Goal: Check status: Check status

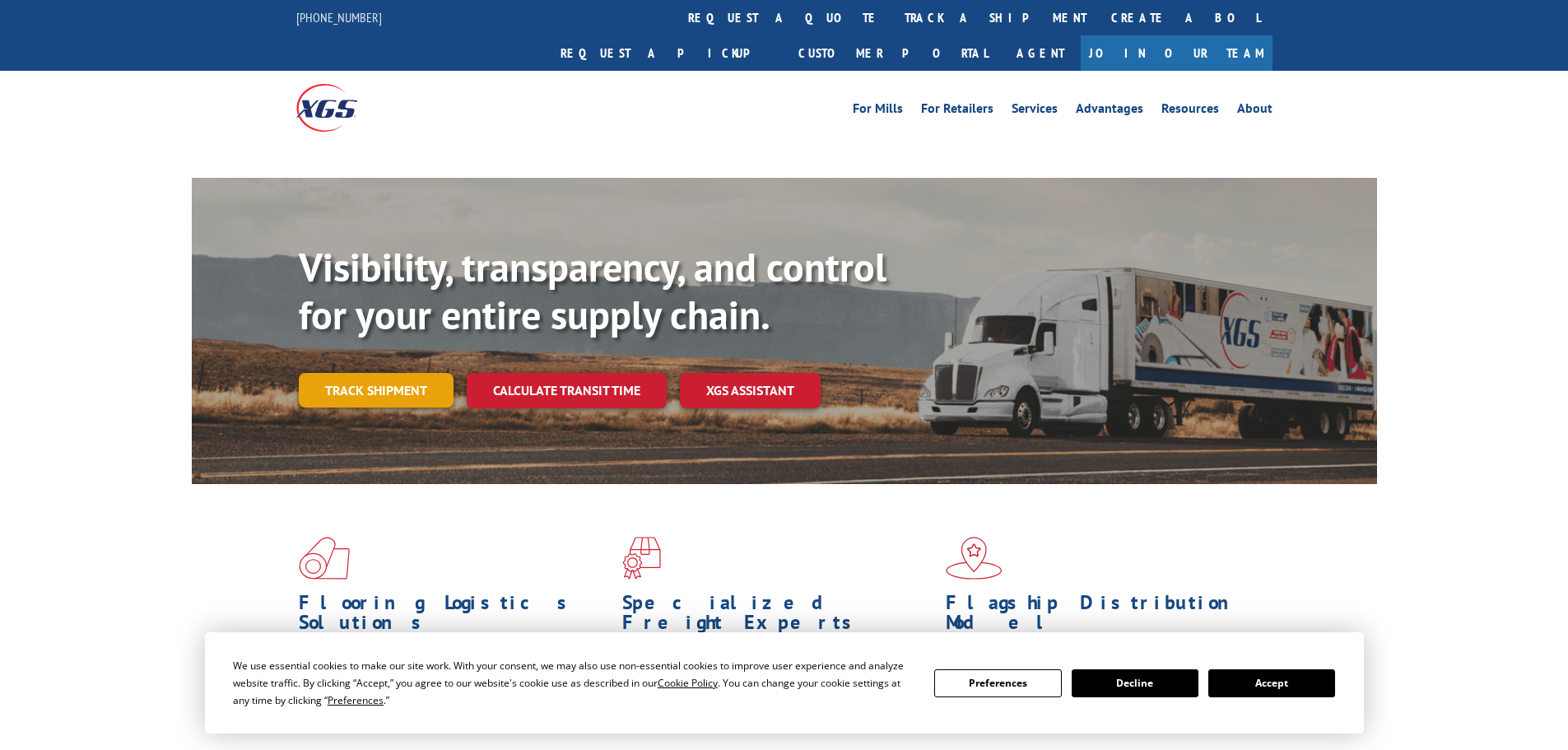
click at [426, 373] on link "Track shipment" at bounding box center [377, 390] width 155 height 34
click at [423, 373] on link "Track shipment" at bounding box center [377, 390] width 155 height 34
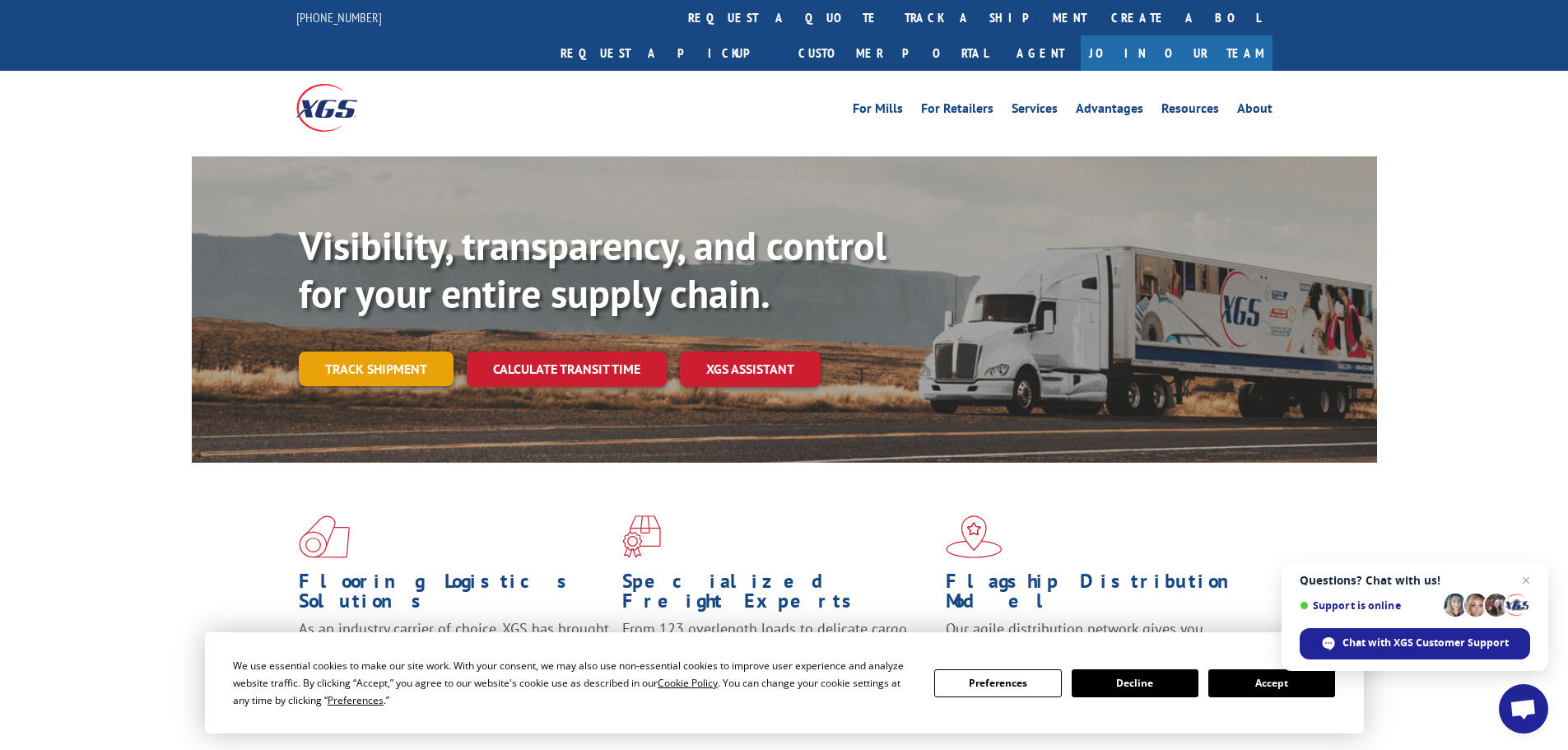
click at [380, 351] on link "Track shipment" at bounding box center [377, 368] width 155 height 34
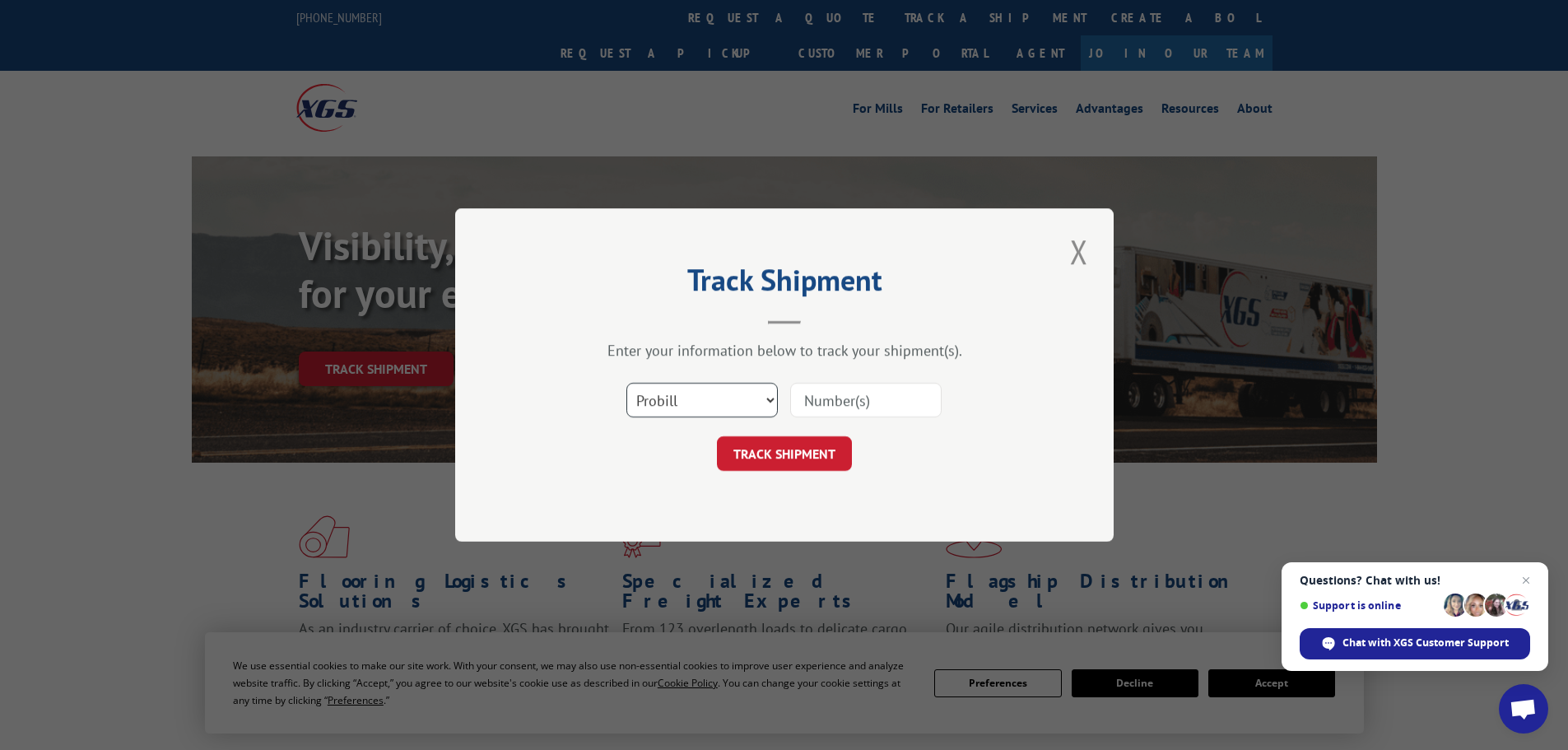
drag, startPoint x: 681, startPoint y: 397, endPoint x: 682, endPoint y: 412, distance: 15.0
click at [681, 397] on select "Select category... Probill BOL PO" at bounding box center [702, 400] width 151 height 34
select select "bol"
click at [626, 383] on select "Select category... Probill BOL PO" at bounding box center [702, 400] width 151 height 34
click at [870, 405] on input at bounding box center [865, 400] width 151 height 34
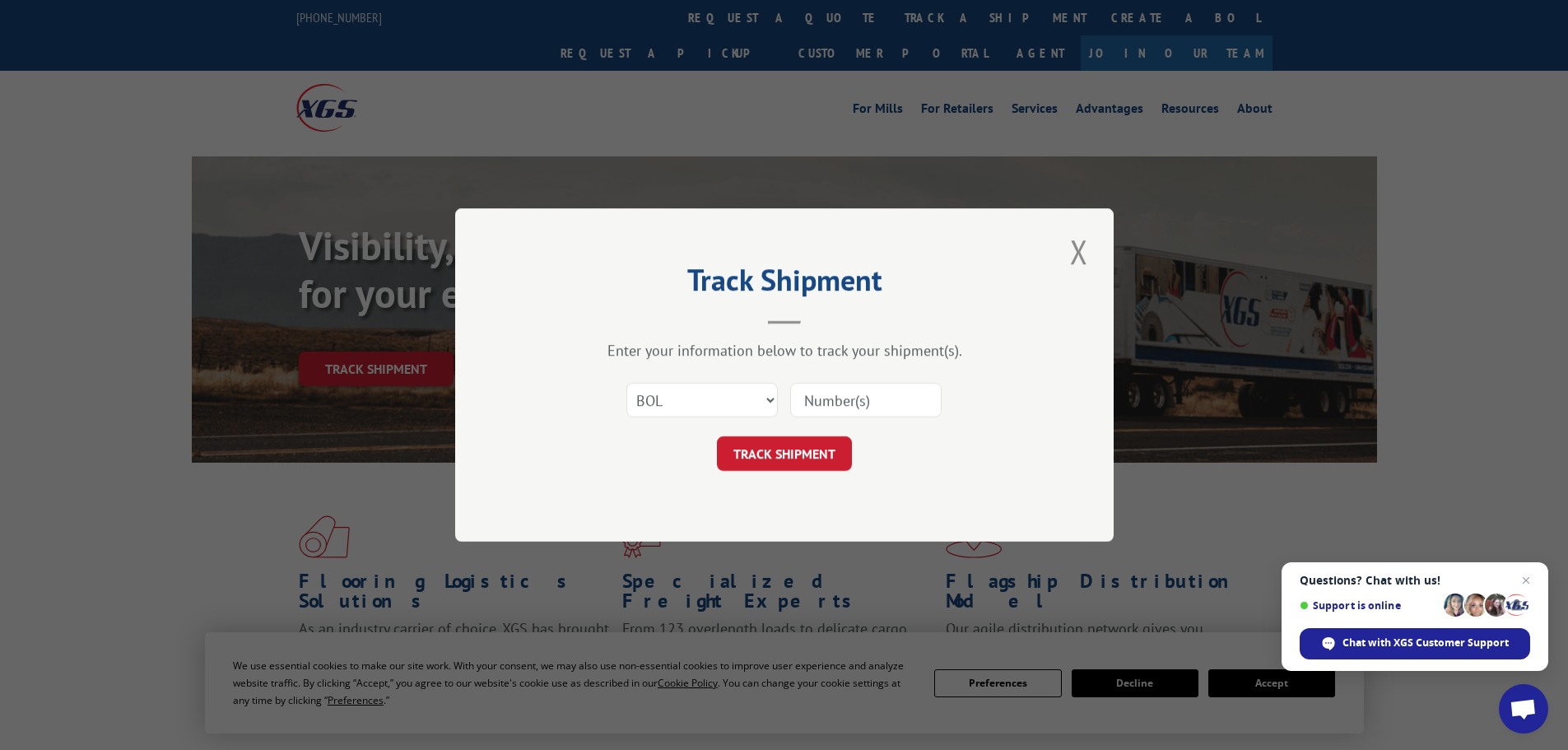
paste input "4807944"
type input "4807944"
click at [803, 445] on button "TRACK SHIPMENT" at bounding box center [785, 454] width 135 height 34
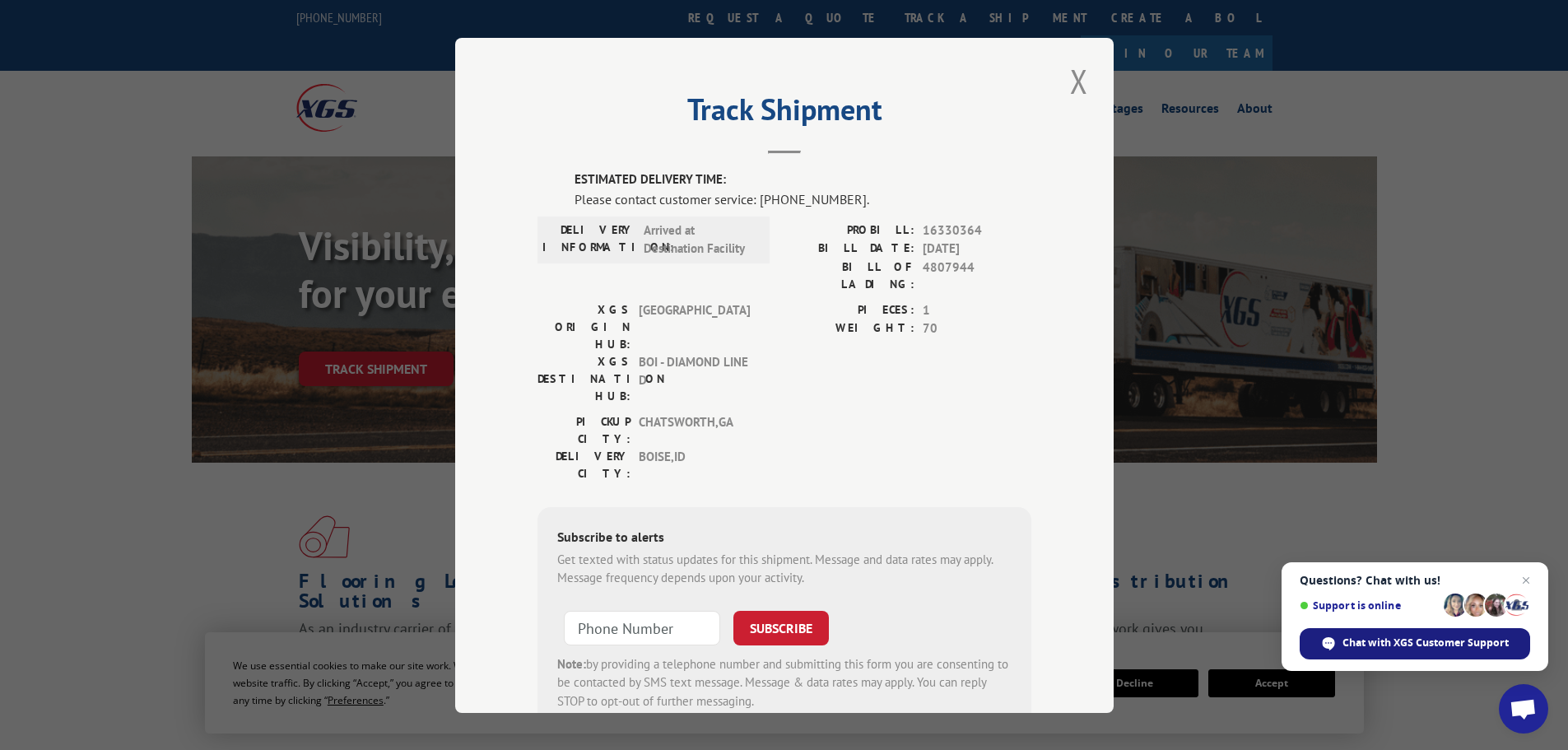
click at [1389, 644] on span "Chat with XGS Customer Support" at bounding box center [1425, 643] width 166 height 15
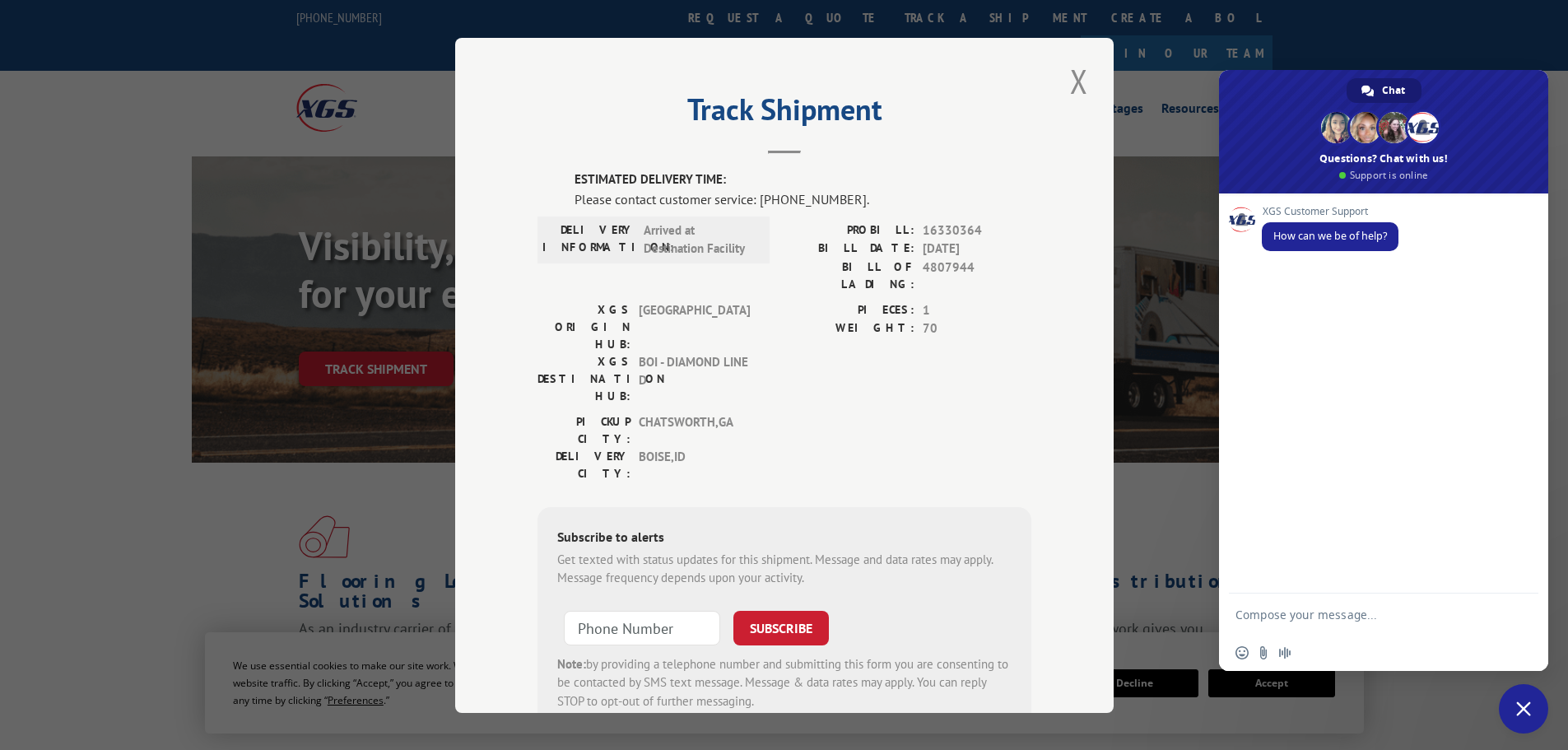
click at [1319, 610] on textarea "Compose your message..." at bounding box center [1367, 615] width 263 height 41
paste textarea "4807944"
type textarea "Hello, can you please help me locate this BOL:4807944?"
click at [1513, 590] on span "Send" at bounding box center [1519, 600] width 27 height 27
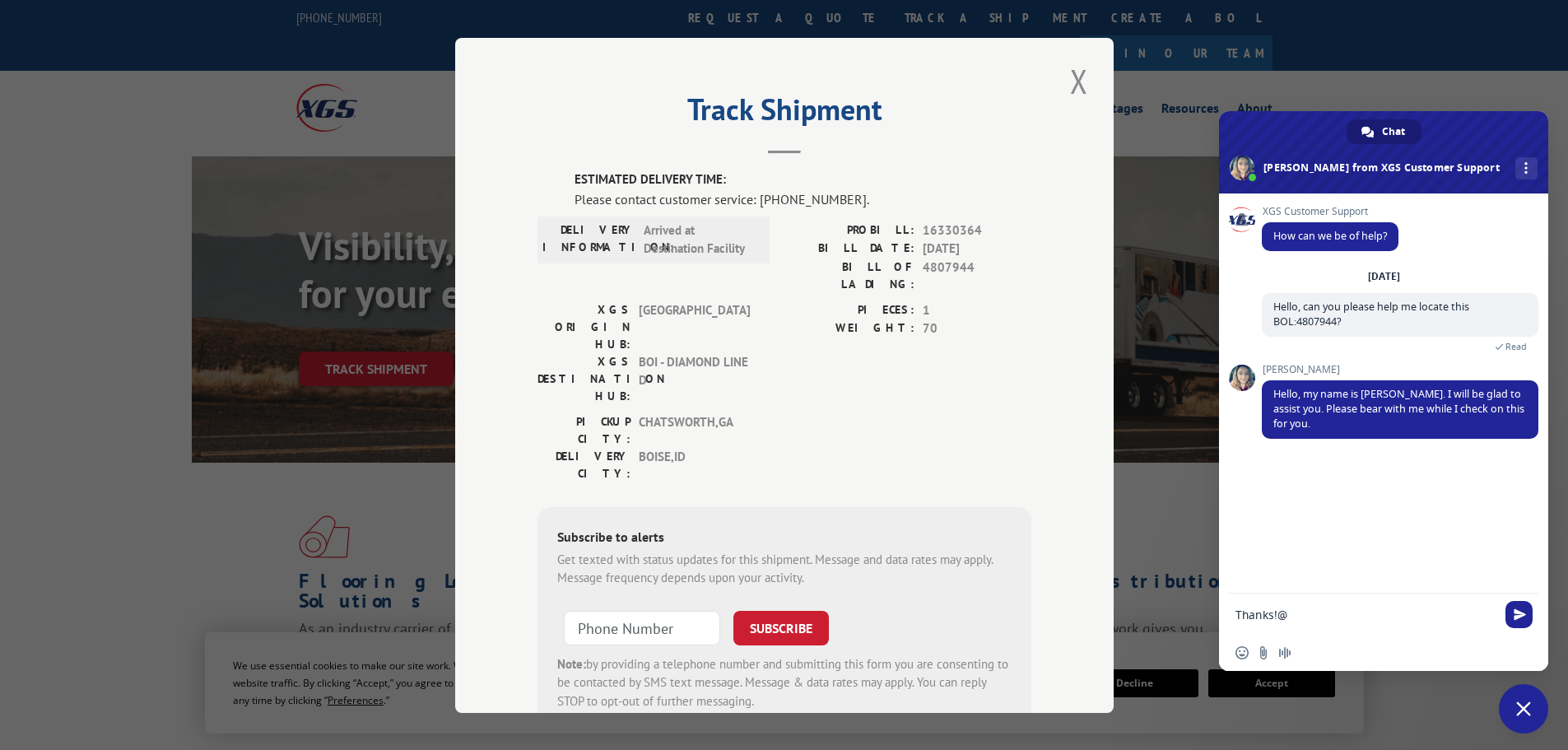
type textarea "Thanks!"
click at [1071, 75] on button "Close modal" at bounding box center [1079, 81] width 28 height 45
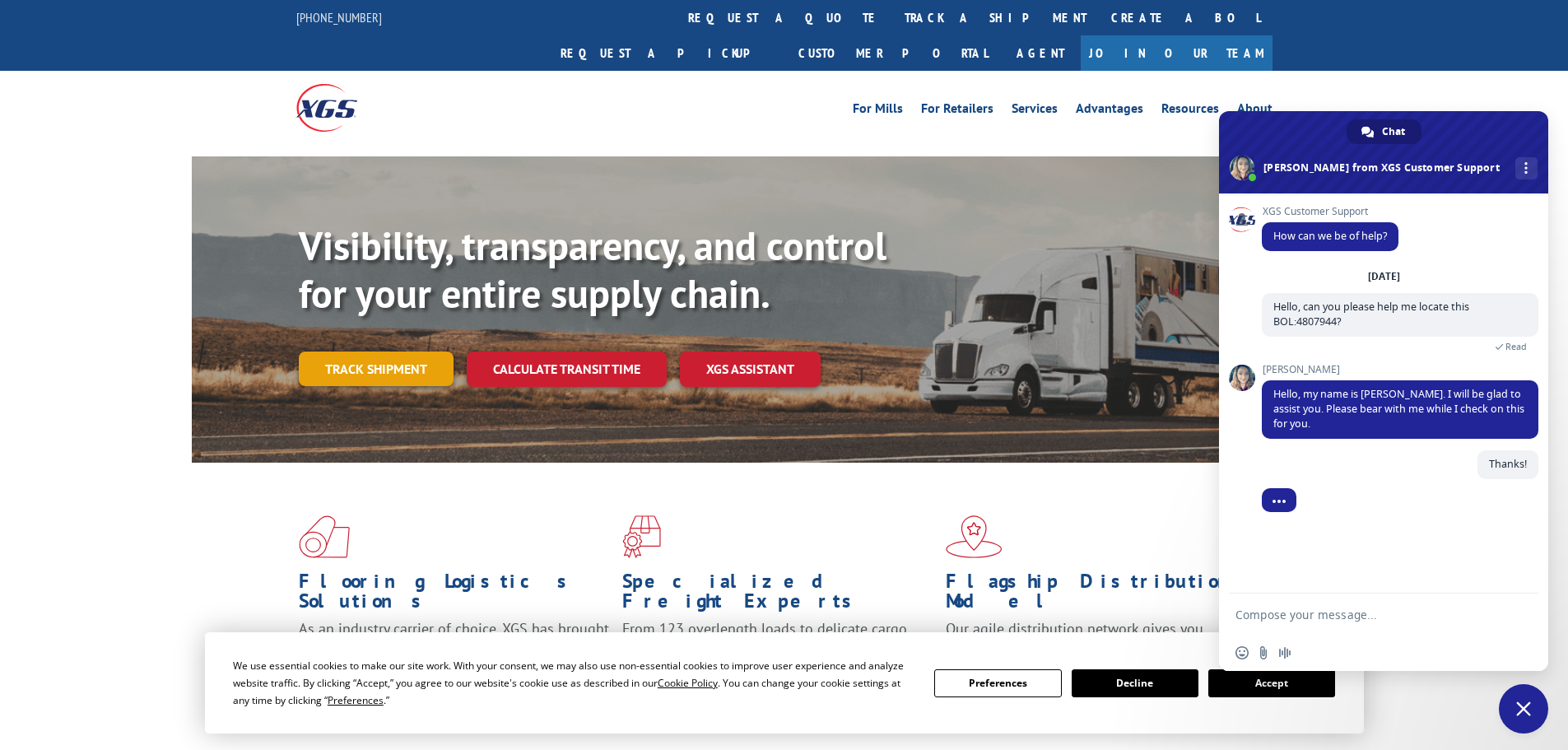
click at [366, 351] on link "Track shipment" at bounding box center [377, 368] width 155 height 34
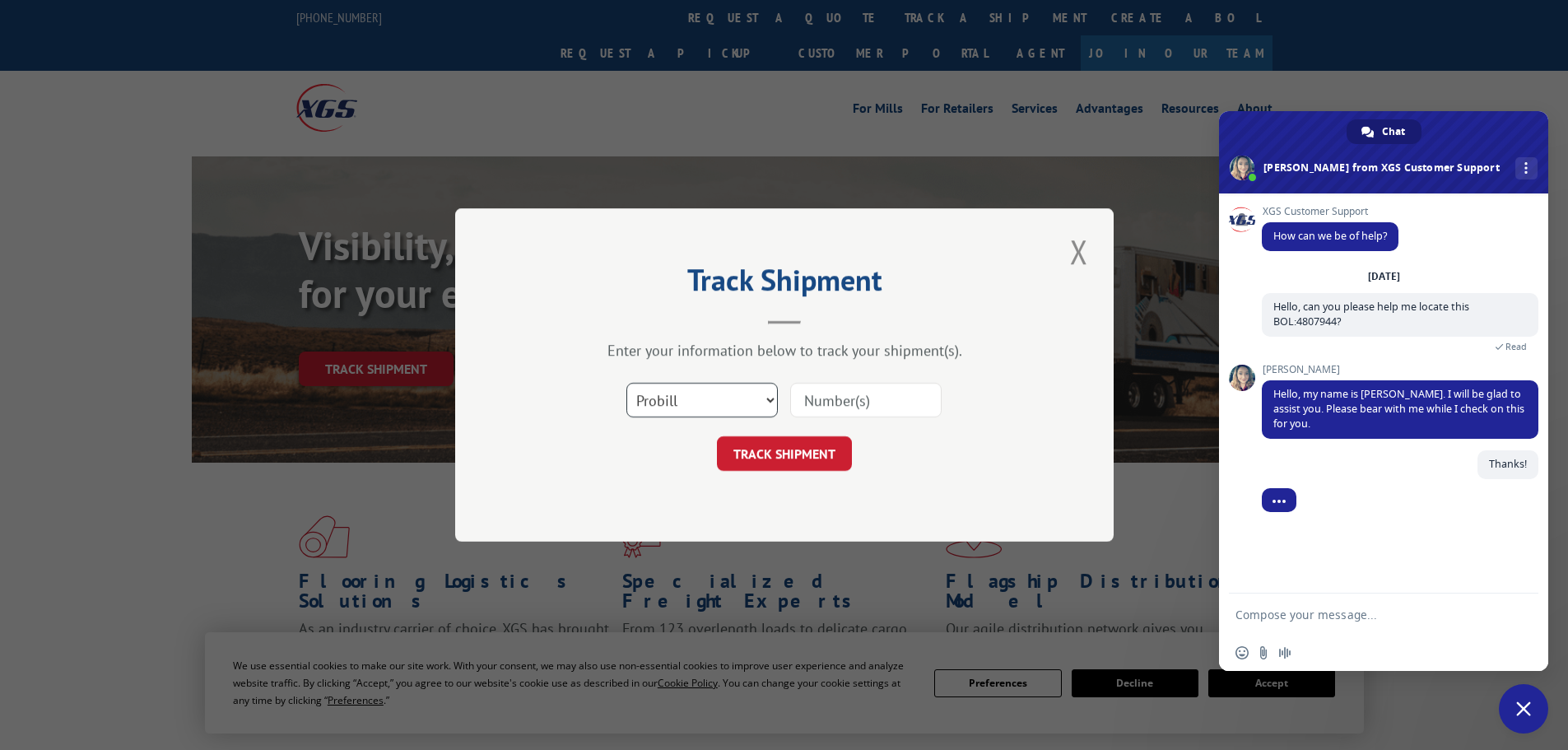
click at [755, 402] on select "Select category... Probill BOL PO" at bounding box center [702, 400] width 151 height 34
select select "bol"
click at [626, 383] on select "Select category... Probill BOL PO" at bounding box center [702, 400] width 151 height 34
paste input "41509223"
type input "41509223"
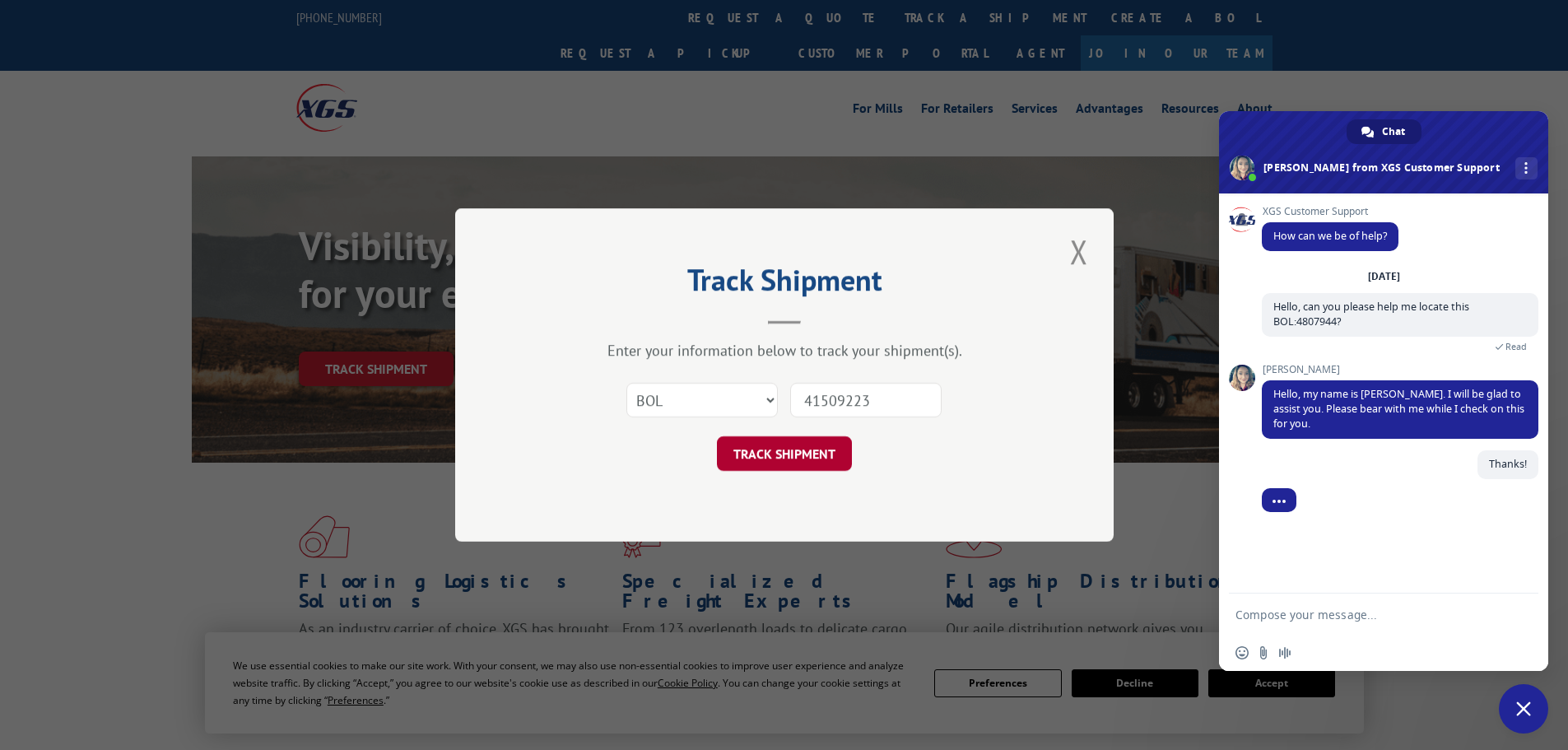
click at [782, 450] on button "TRACK SHIPMENT" at bounding box center [785, 454] width 135 height 34
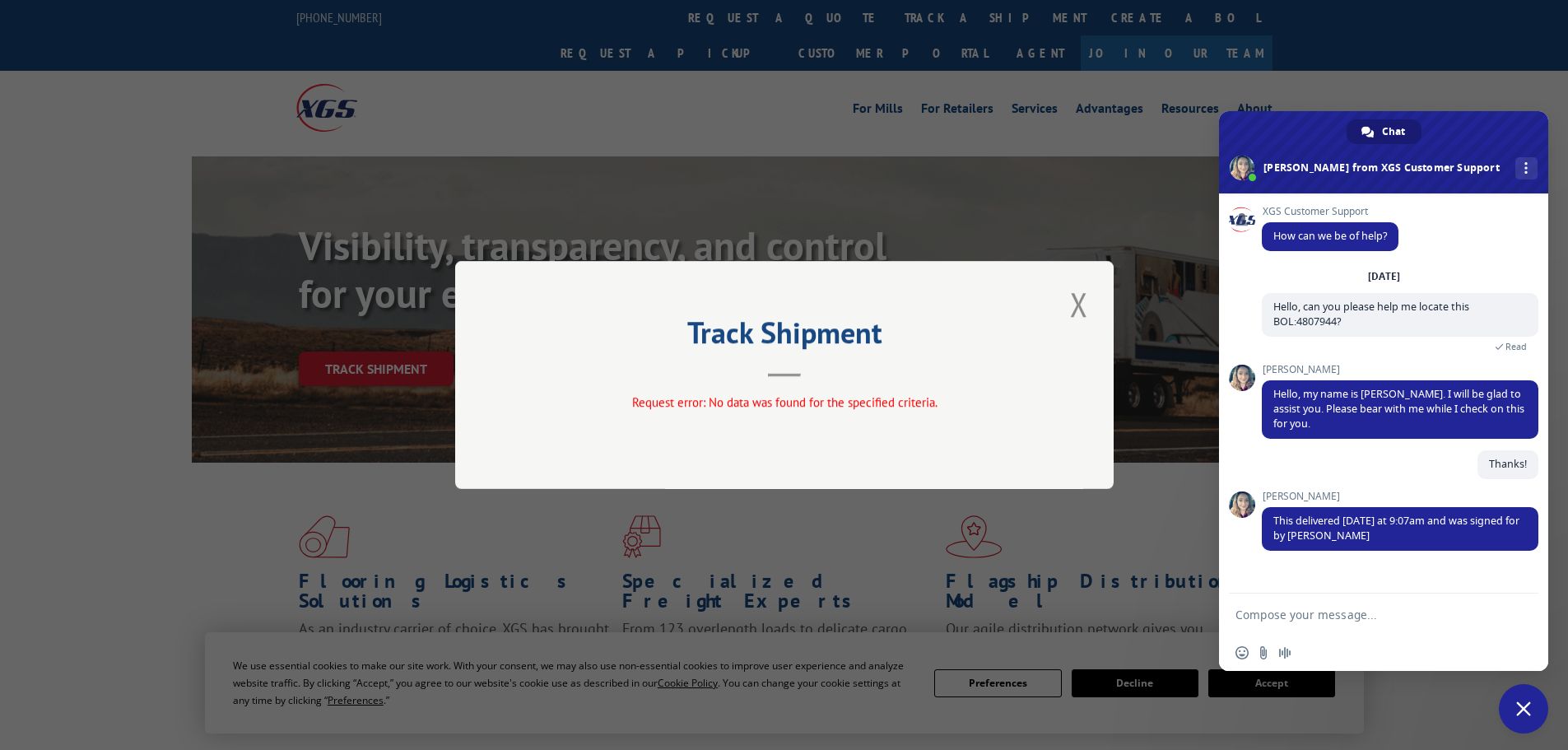
click at [1292, 613] on textarea "Compose your message..." at bounding box center [1367, 615] width 263 height 41
click at [1329, 603] on textarea "awesome" at bounding box center [1367, 615] width 263 height 41
type textarea "awesome could you check one more for me?"
click at [1518, 601] on span "Send" at bounding box center [1520, 600] width 13 height 13
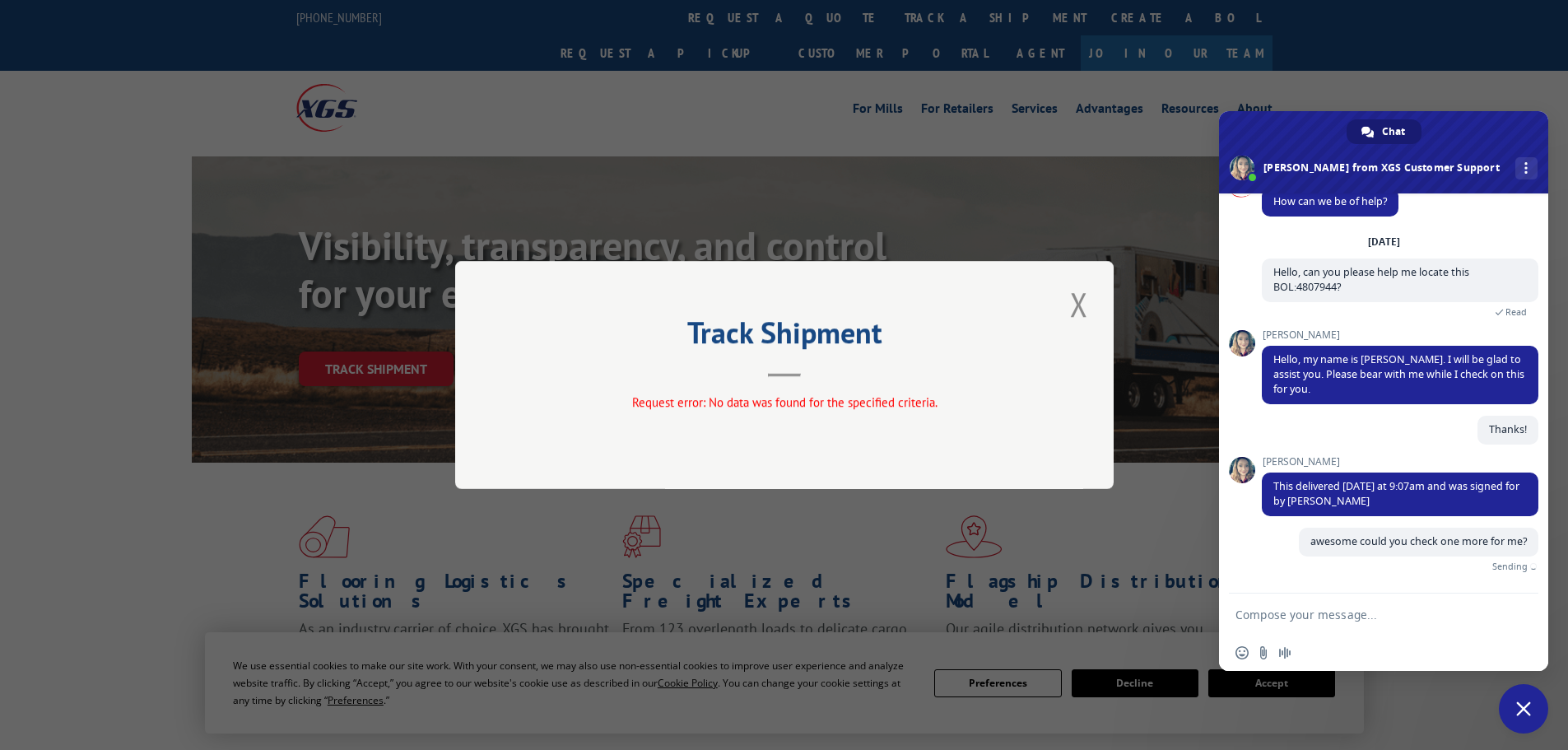
click at [1367, 605] on textarea "Compose your message..." at bounding box center [1367, 615] width 263 height 41
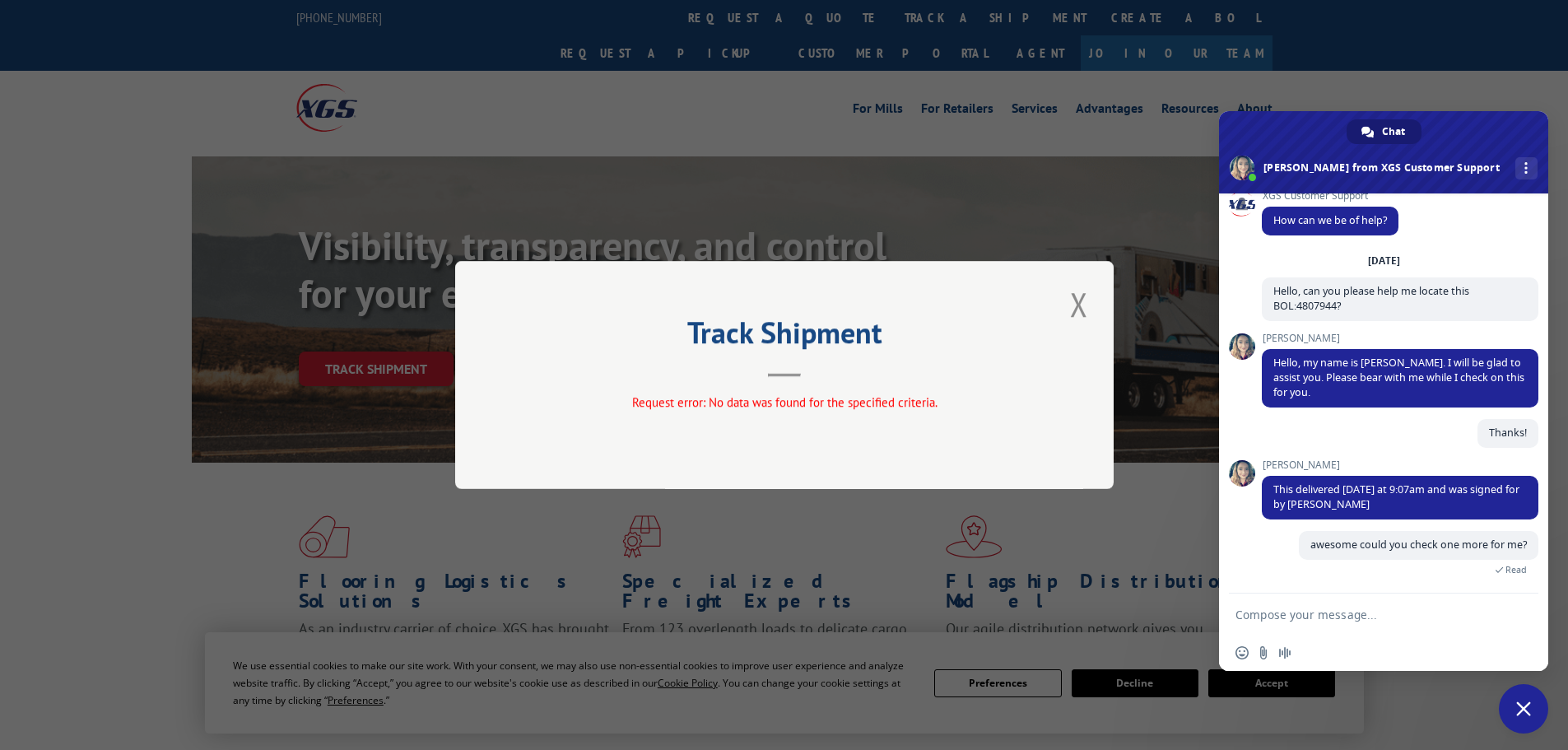
scroll to position [16, 0]
paste textarea "5943164"
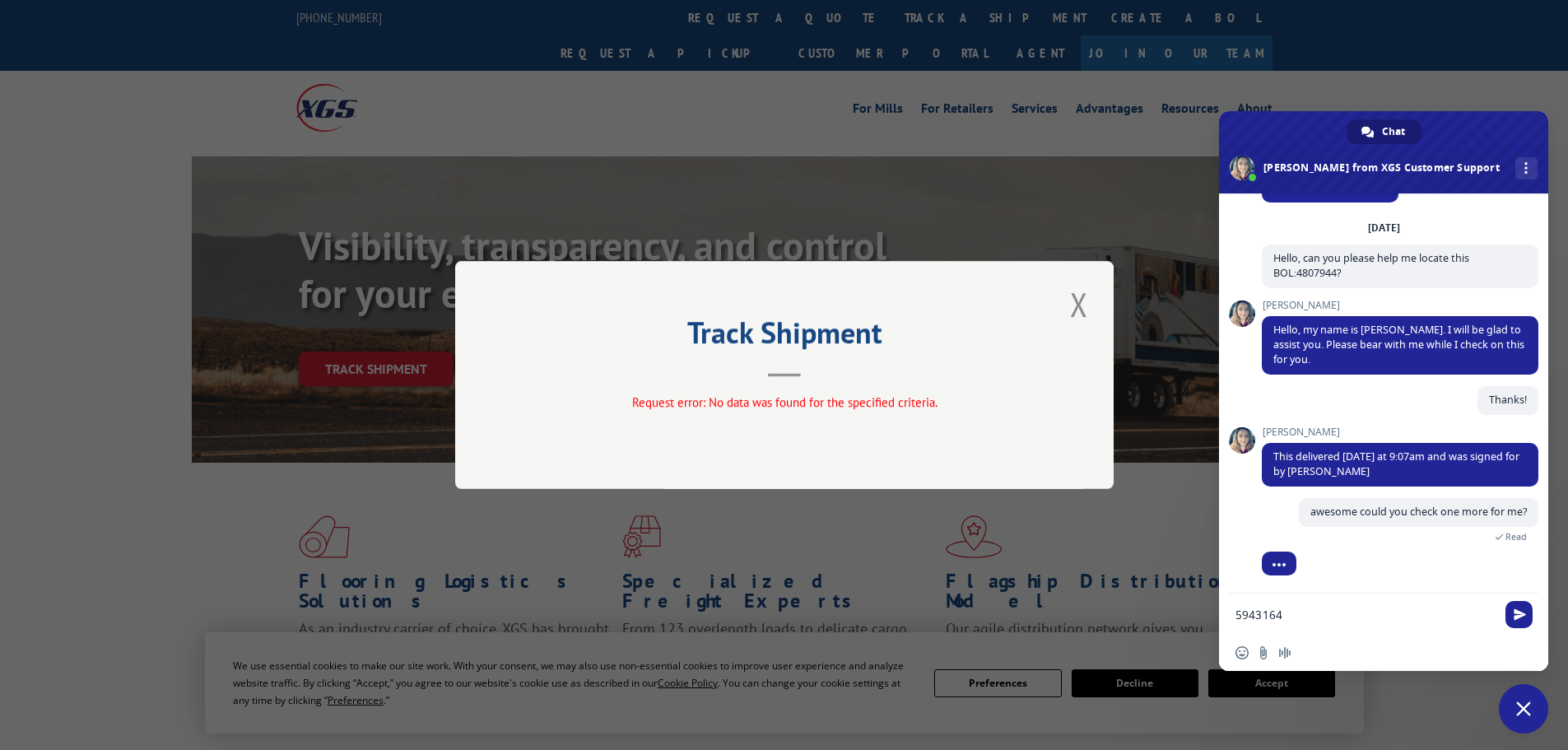
click at [1238, 616] on textarea "5943164" at bounding box center [1367, 615] width 263 height 41
type textarea "BOL:5943164"
click at [1510, 609] on span "Send" at bounding box center [1519, 615] width 27 height 27
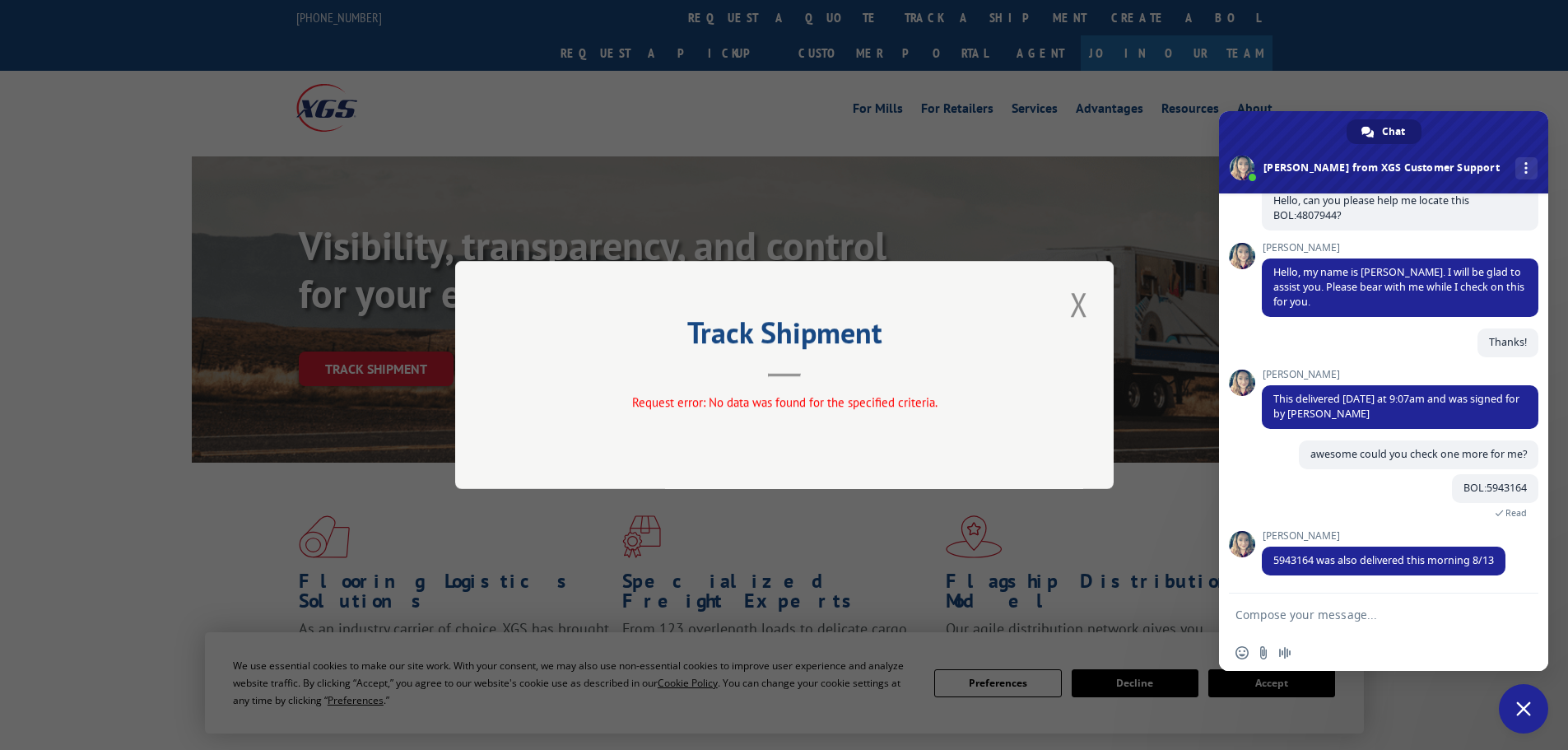
click at [1422, 614] on textarea "Compose your message..." at bounding box center [1367, 615] width 263 height 41
type textarea "awesome, thanks for your help"
click at [1524, 626] on span "Send" at bounding box center [1519, 615] width 27 height 27
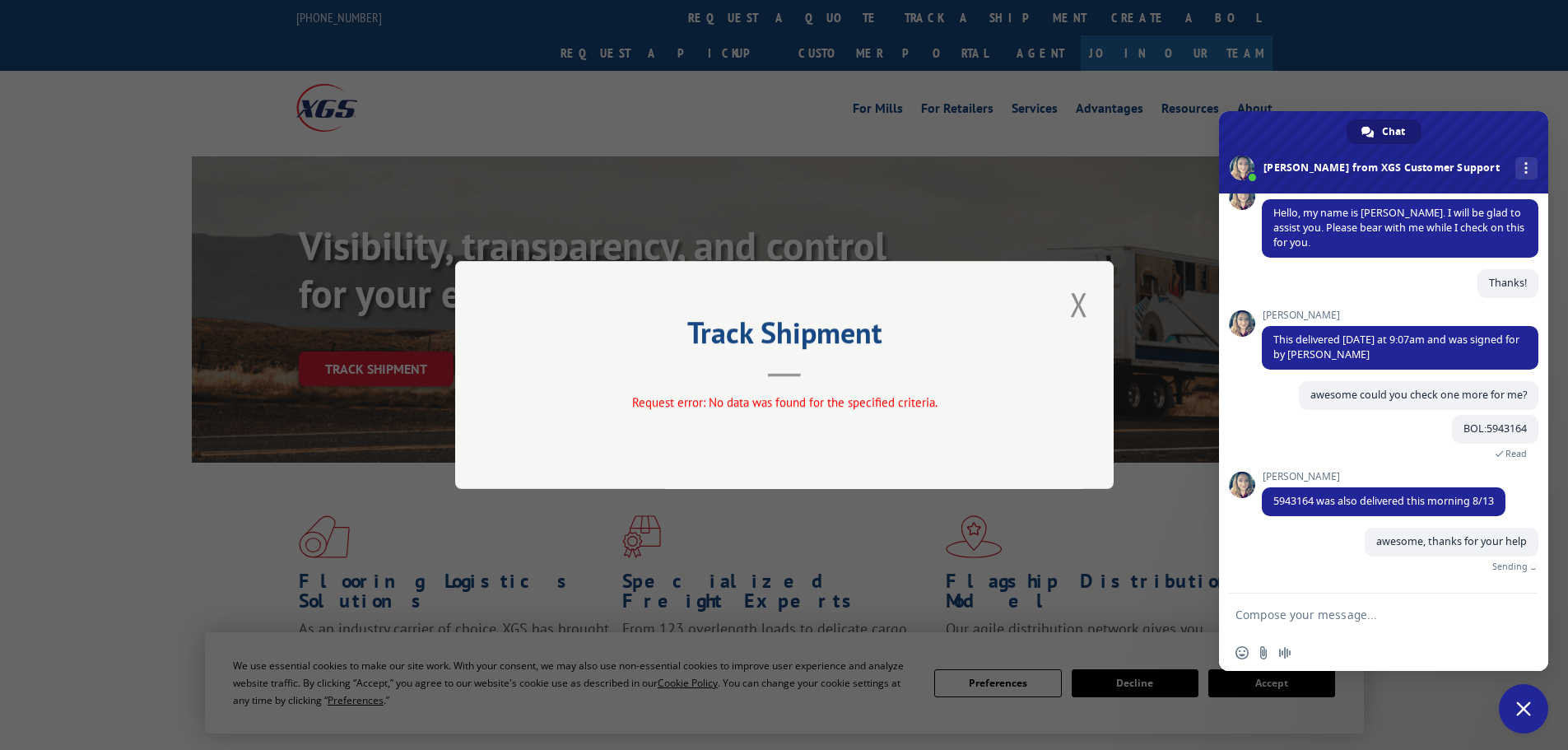
scroll to position [146, 0]
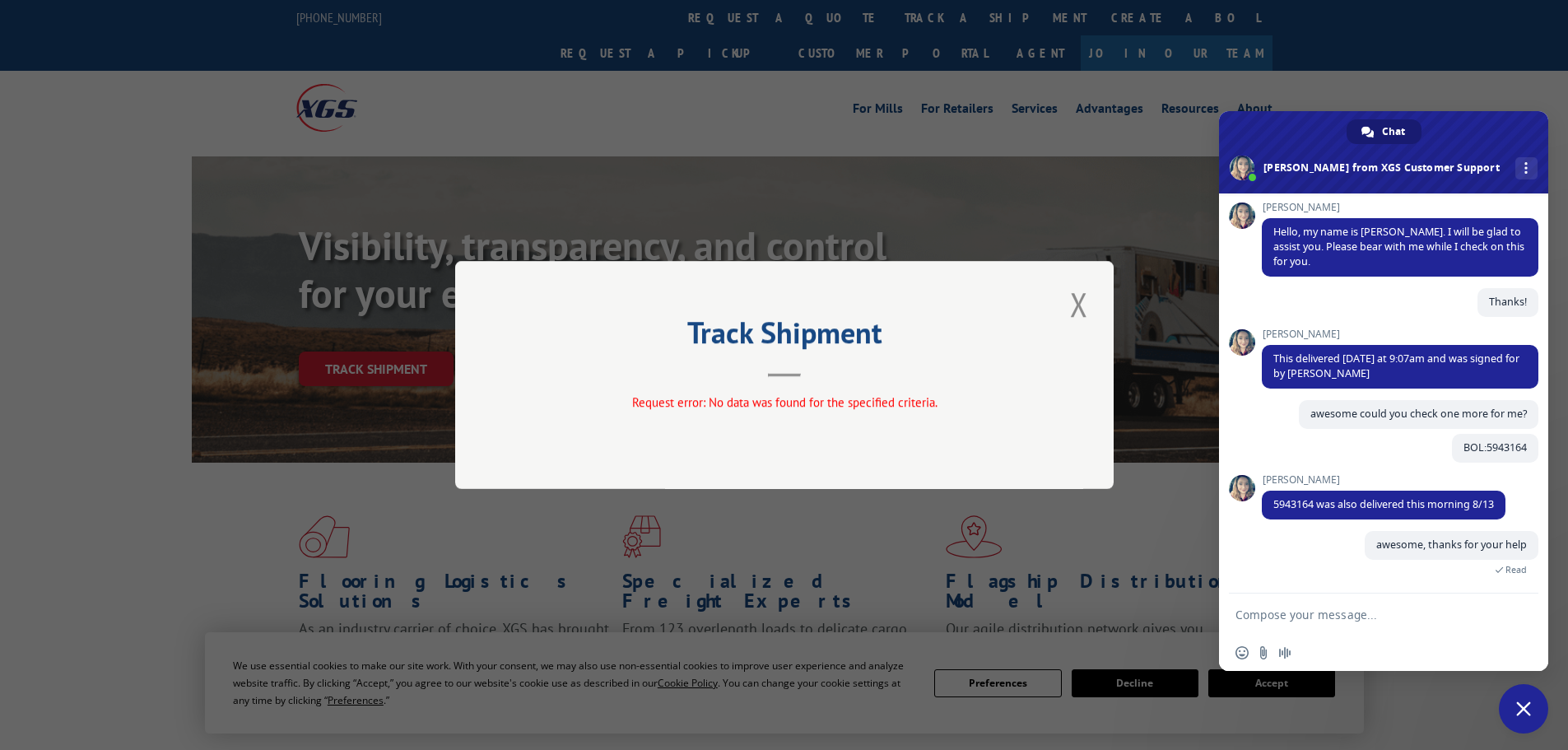
click at [1382, 615] on textarea "Compose your message..." at bounding box center [1367, 615] width 263 height 41
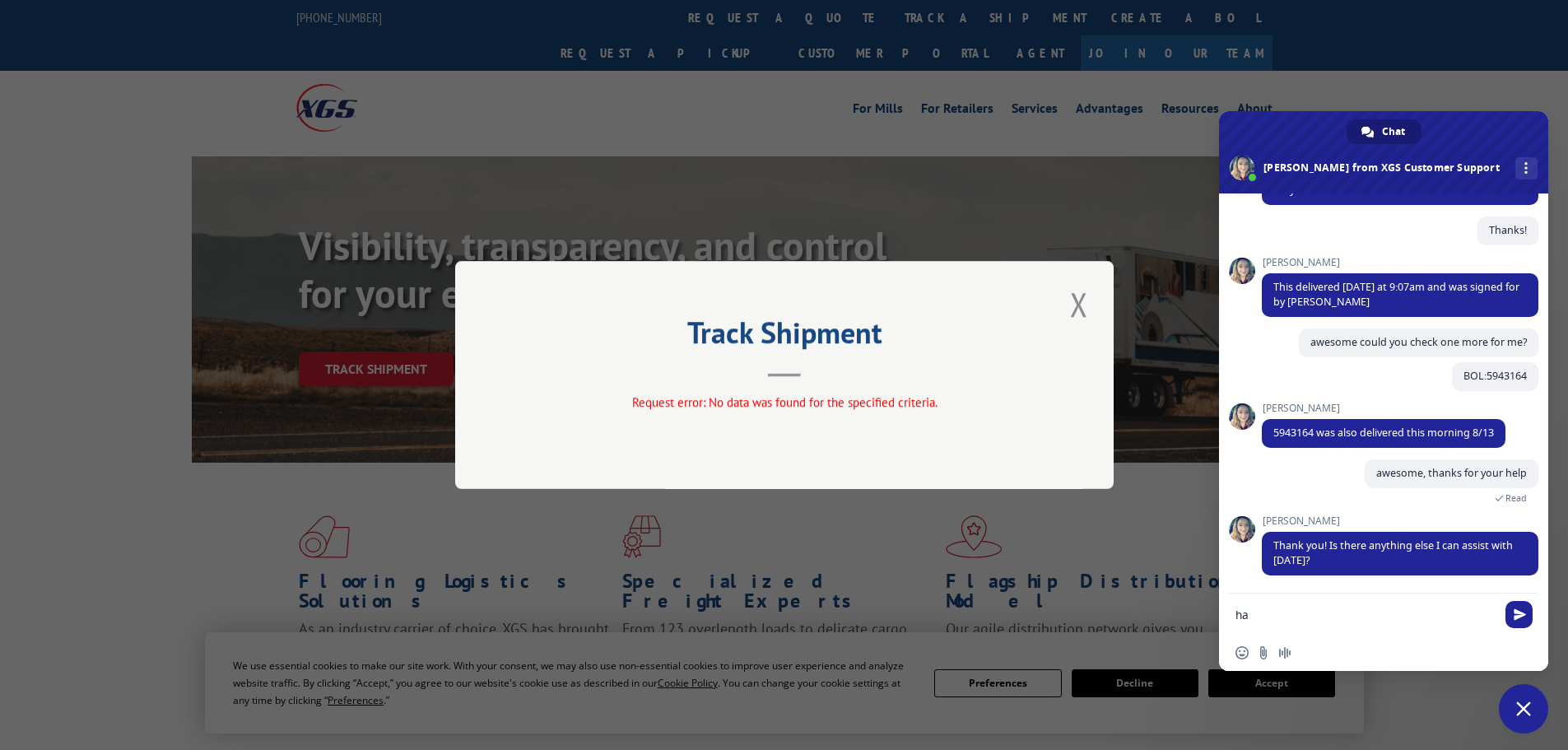
type textarea "h"
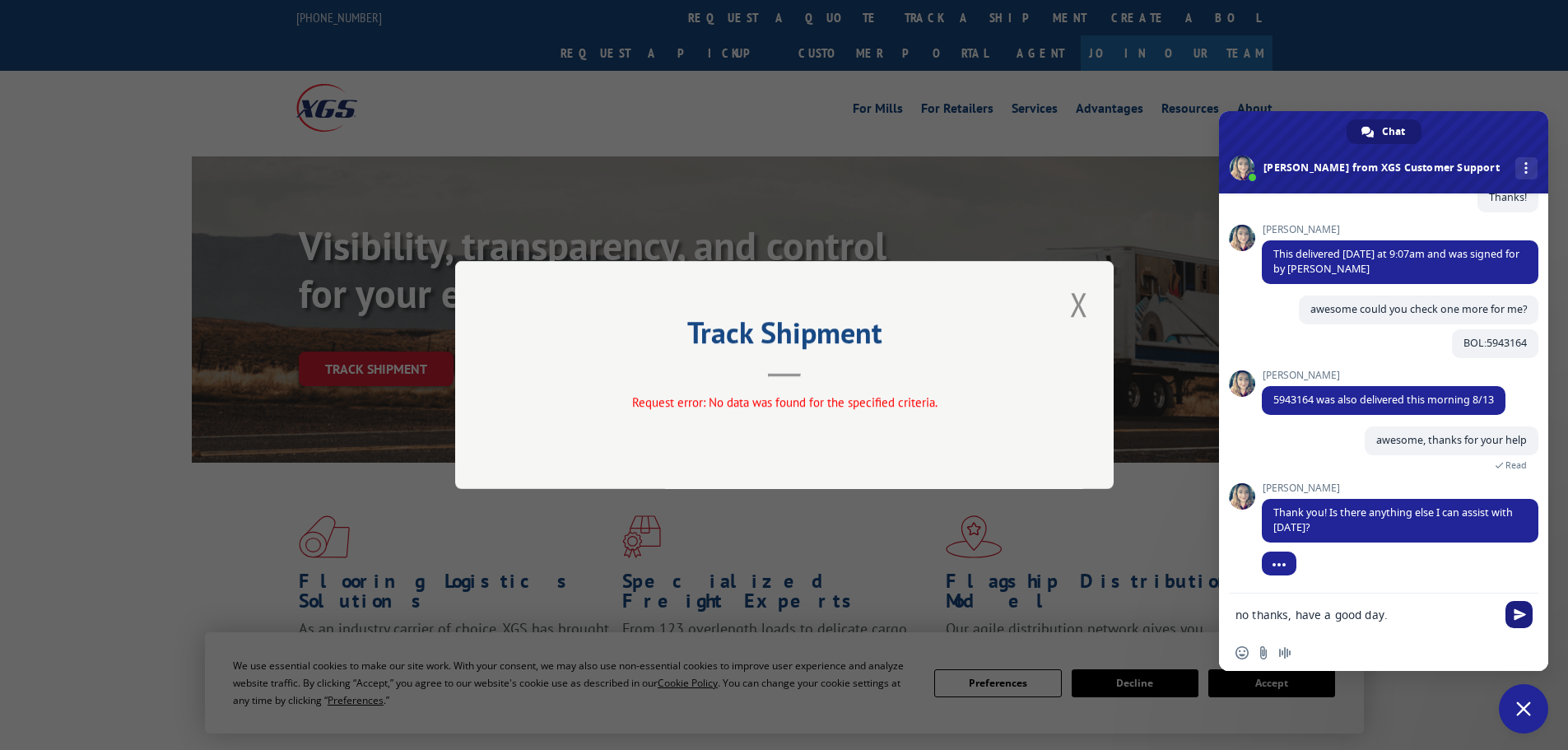
type textarea "no thanks, have a good day."
click at [1524, 611] on span "Send" at bounding box center [1520, 615] width 13 height 13
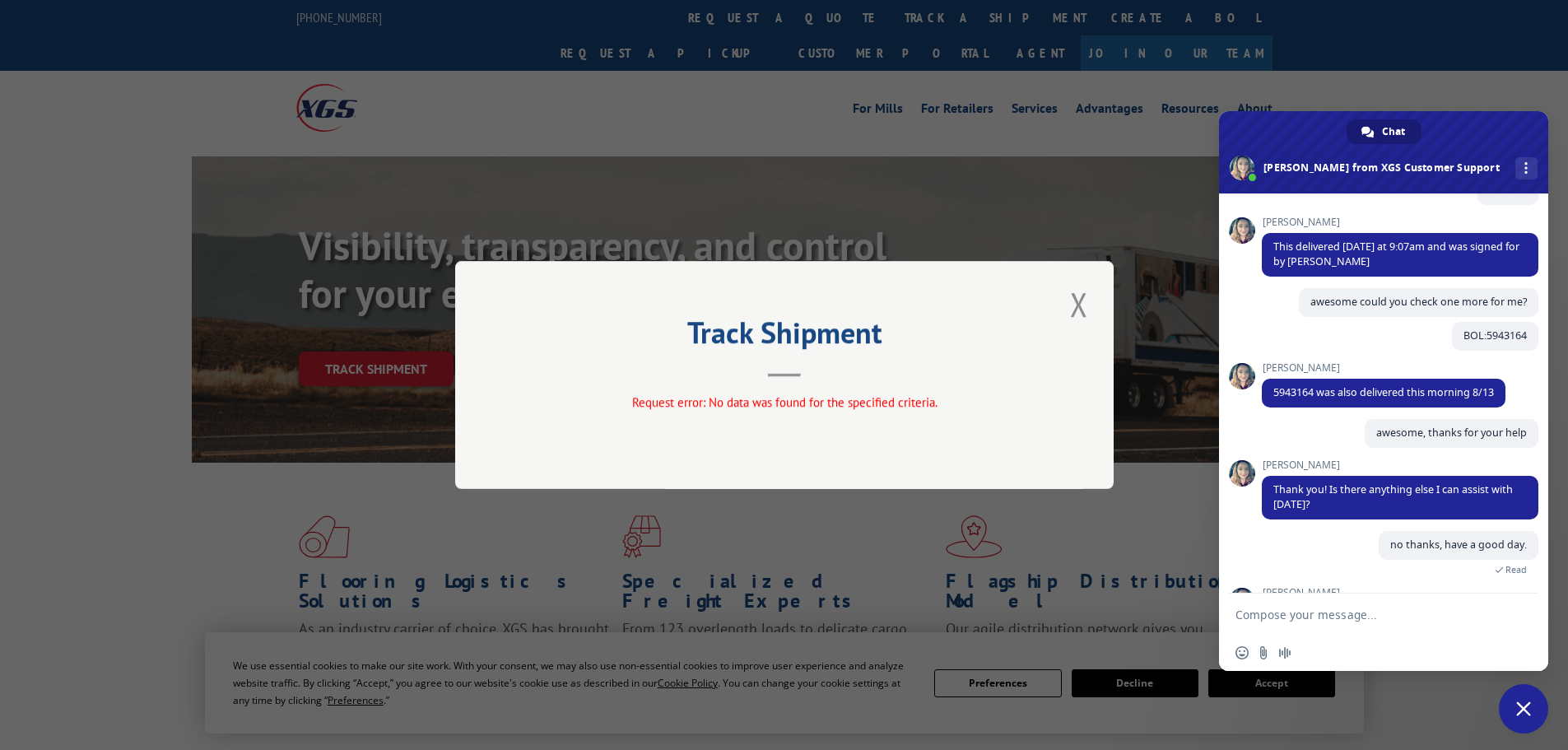
scroll to position [375, 0]
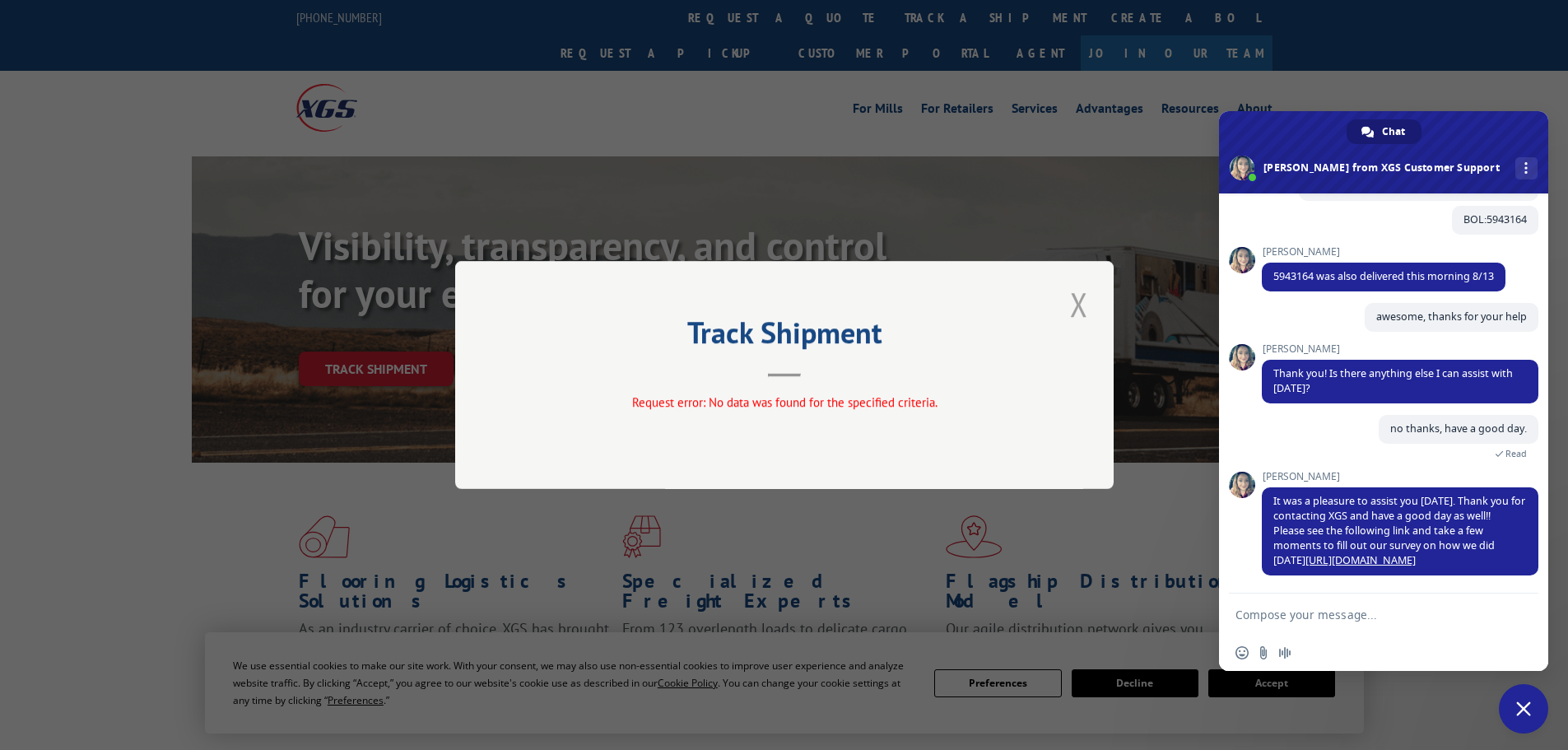
click at [1071, 300] on button "Close modal" at bounding box center [1079, 304] width 28 height 45
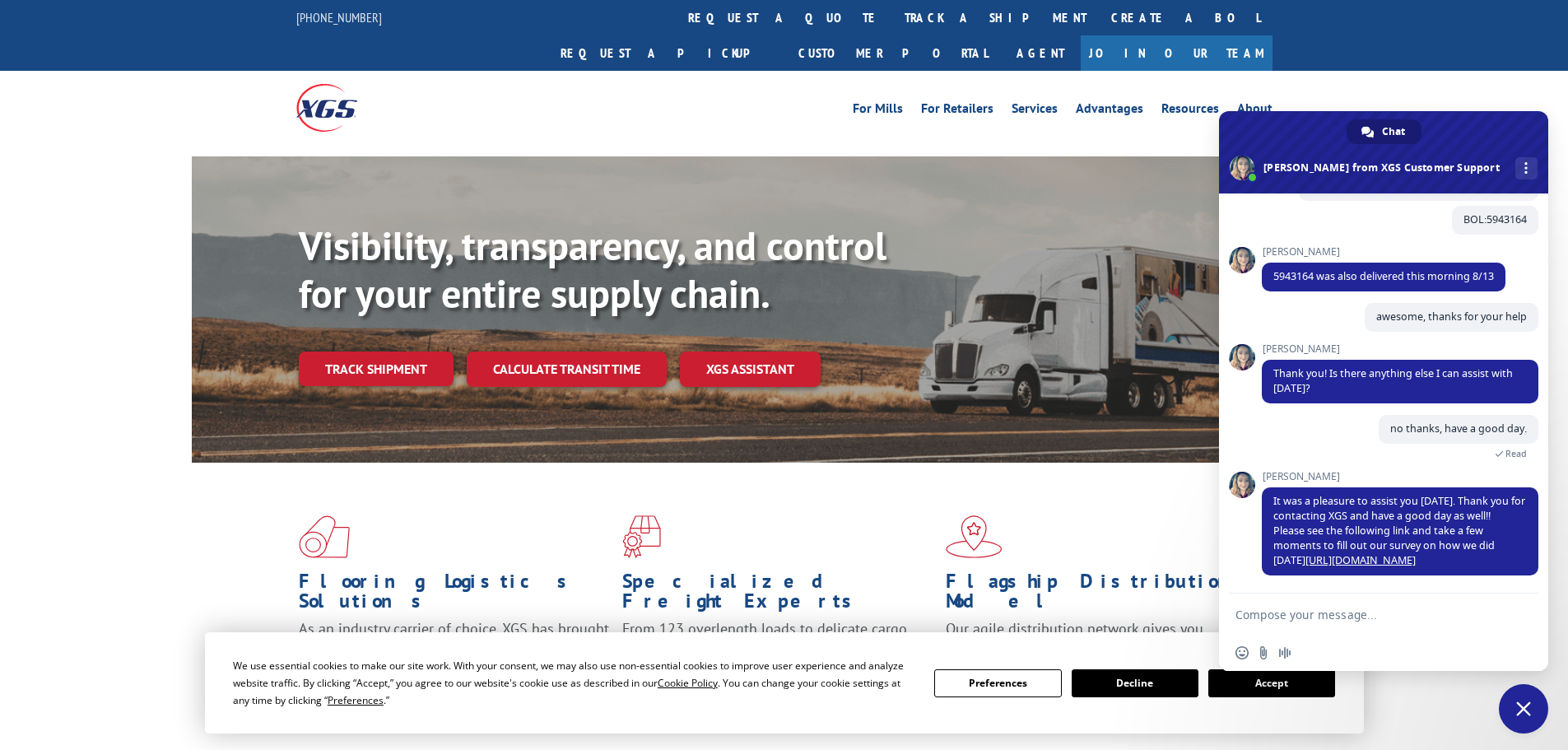
click at [1381, 77] on div "For [PERSON_NAME] For Retailers Services Advantages Resources About For [PERSON…" at bounding box center [784, 107] width 1568 height 74
click at [1365, 94] on div "For [PERSON_NAME] For Retailers Services Advantages Resources About For [PERSON…" at bounding box center [784, 107] width 1568 height 74
click at [1385, 71] on div "For [PERSON_NAME] For Retailers Services Advantages Resources About For [PERSON…" at bounding box center [784, 107] width 1568 height 74
click at [1535, 712] on span "Close chat" at bounding box center [1524, 709] width 49 height 49
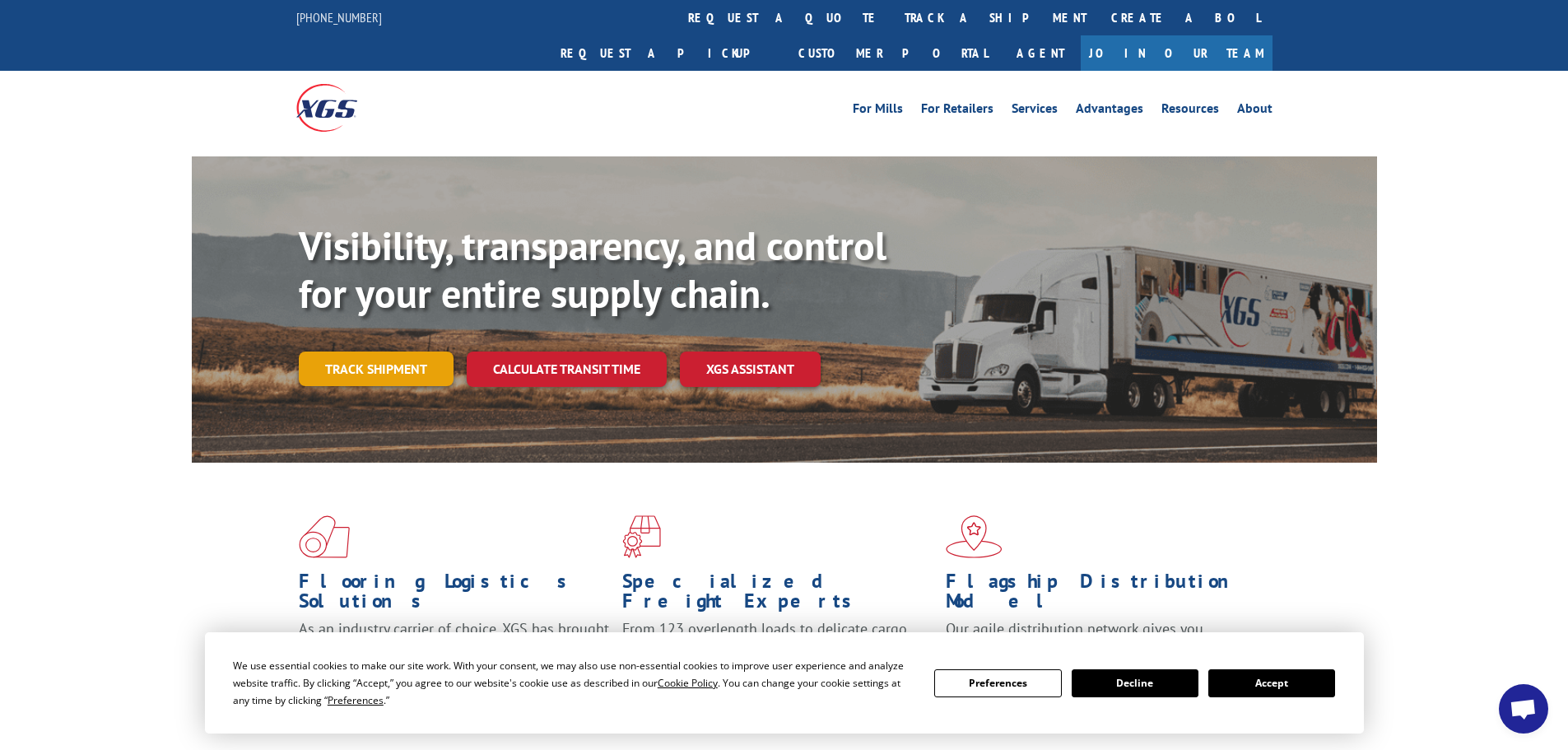
click at [419, 351] on link "Track shipment" at bounding box center [377, 368] width 155 height 34
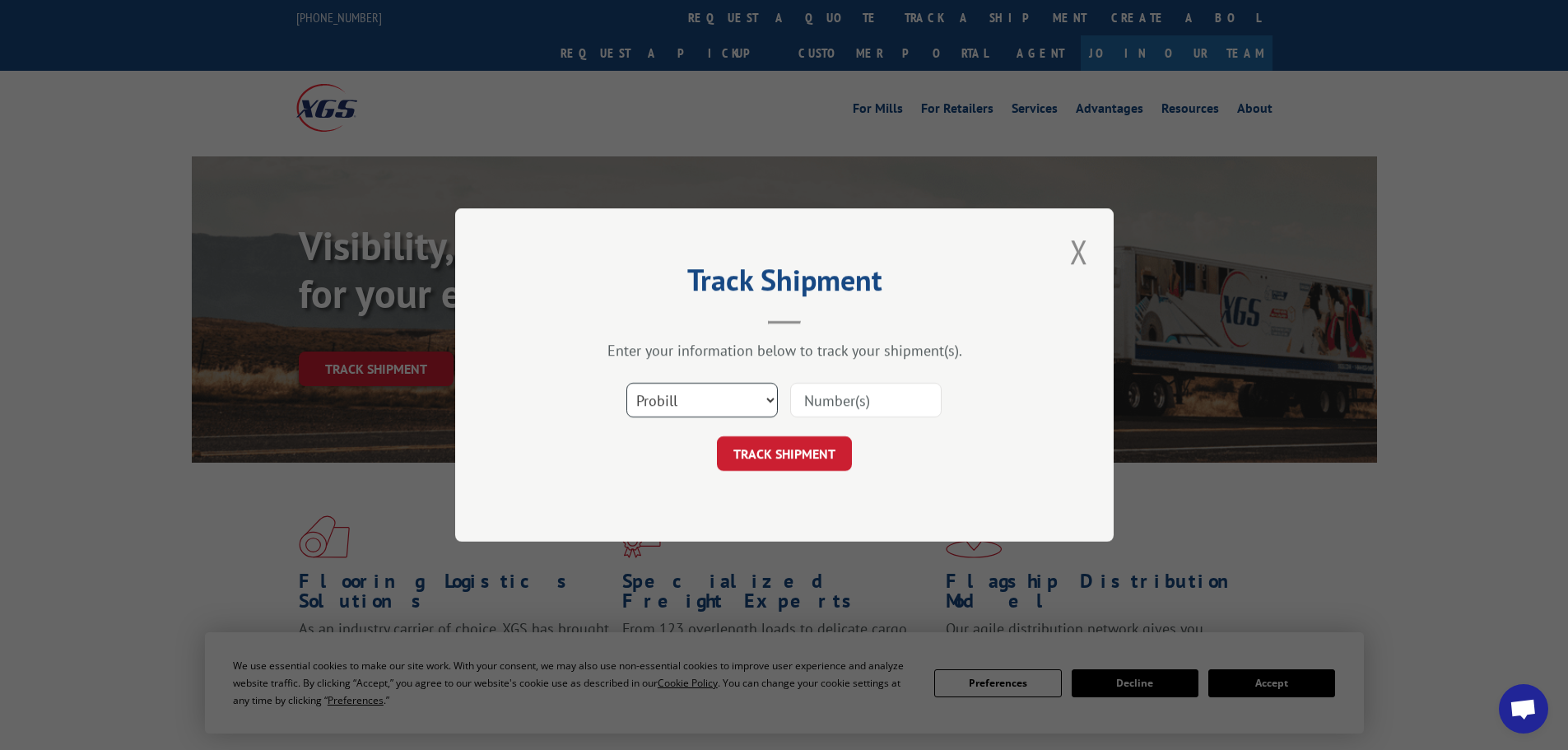
click at [652, 393] on select "Select category... Probill BOL PO" at bounding box center [702, 400] width 151 height 34
select select "bol"
click at [626, 383] on select "Select category... Probill BOL PO" at bounding box center [702, 400] width 151 height 34
paste input "4860158"
type input "4860158"
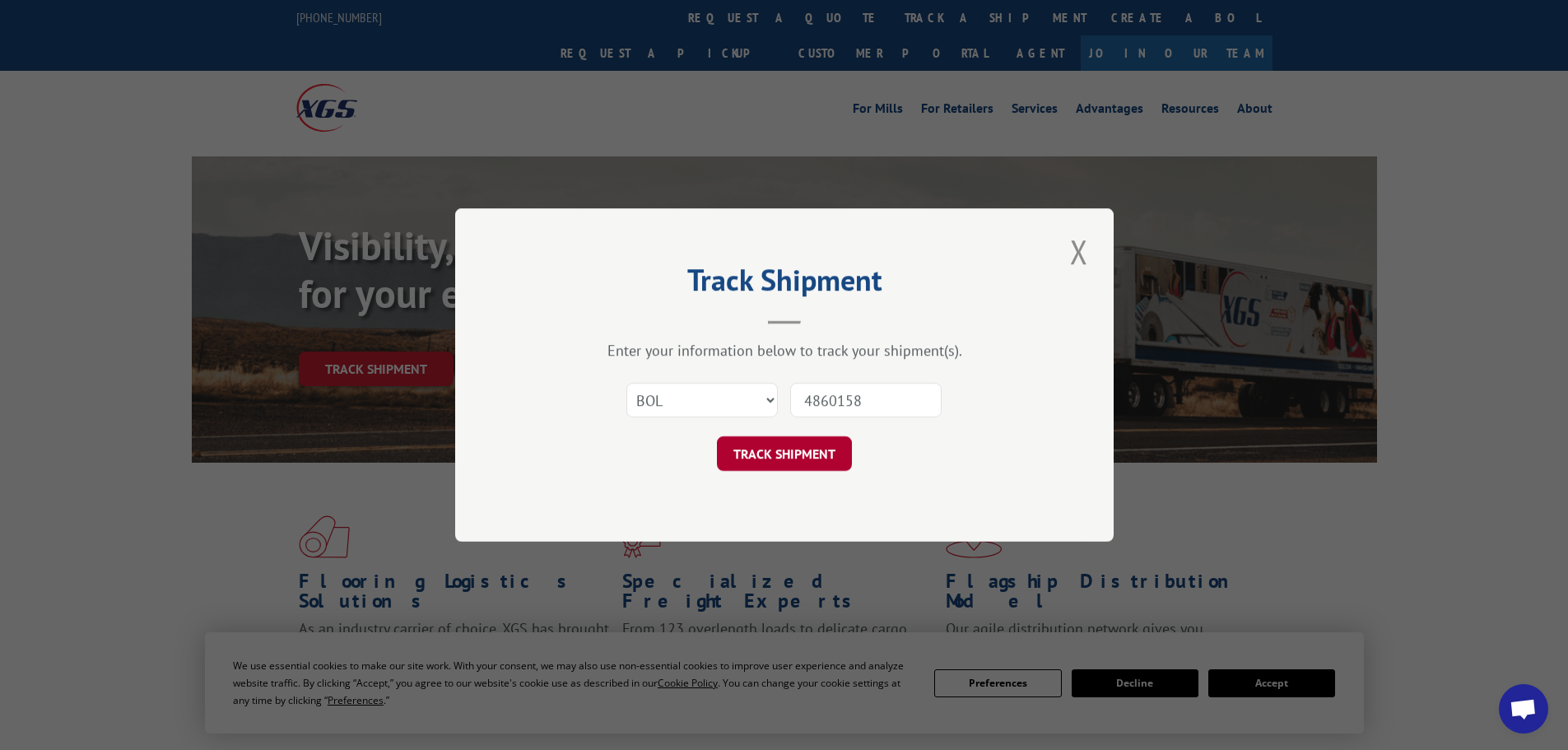
click at [825, 444] on button "TRACK SHIPMENT" at bounding box center [785, 454] width 135 height 34
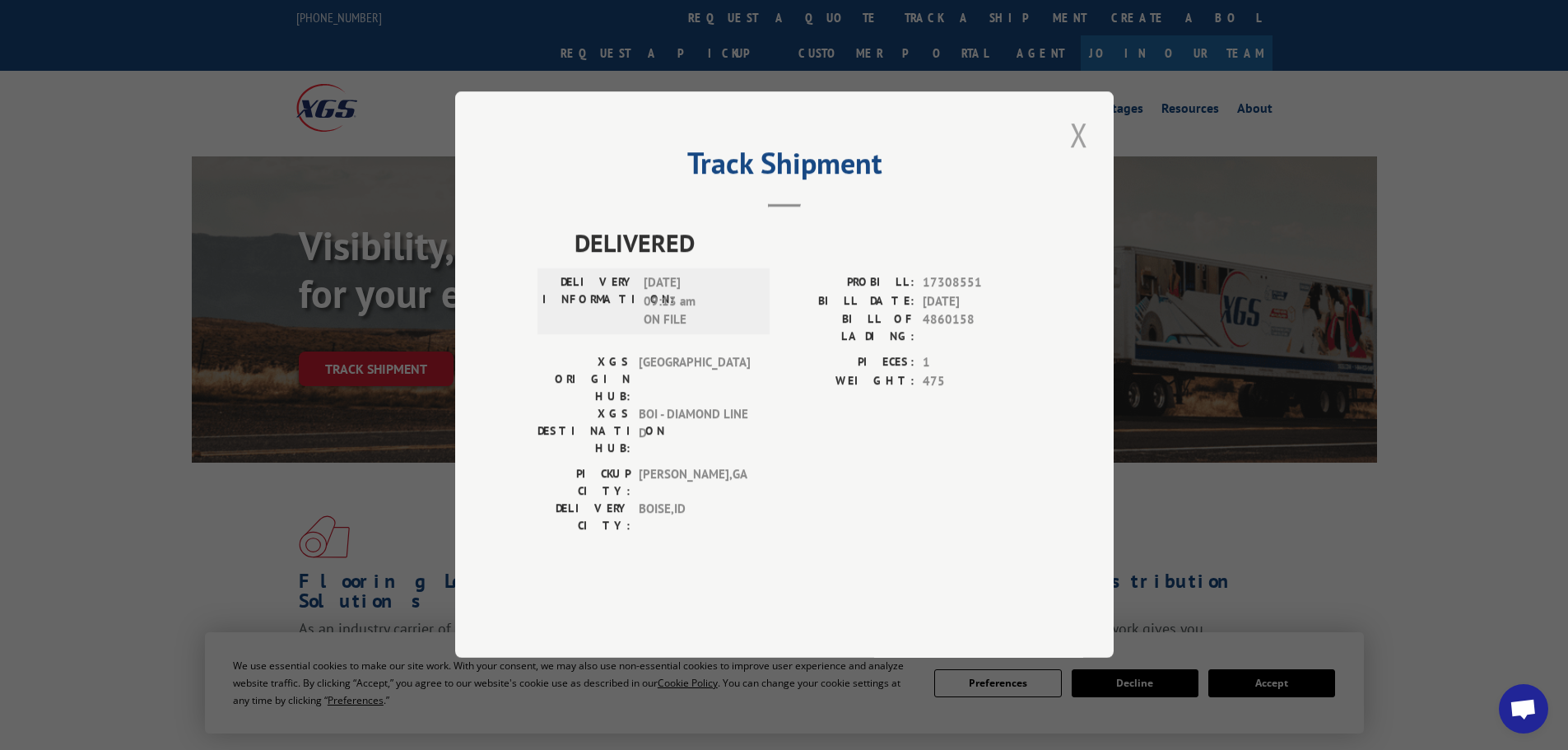
click at [1081, 157] on button "Close modal" at bounding box center [1079, 134] width 28 height 45
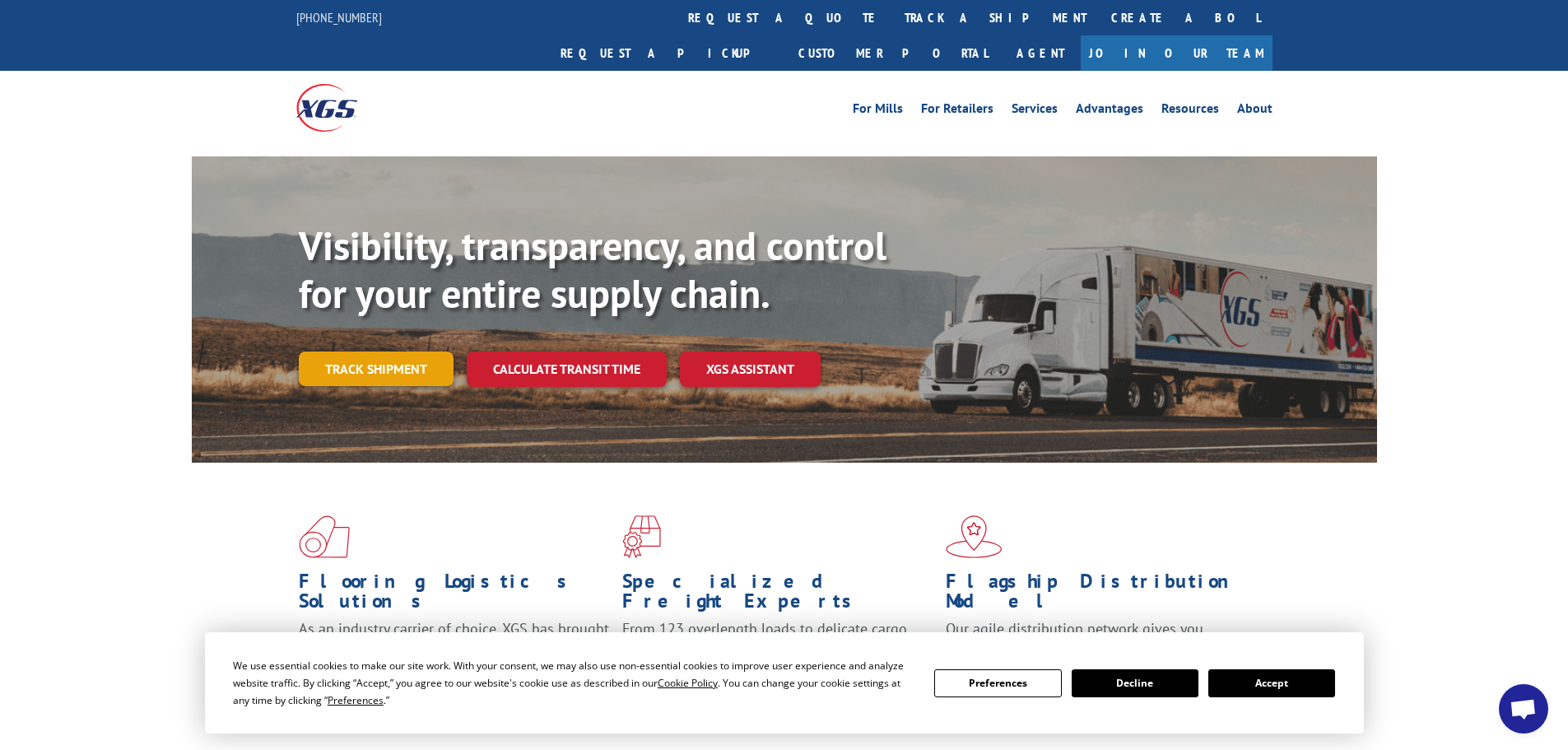
click at [392, 351] on link "Track shipment" at bounding box center [377, 368] width 155 height 34
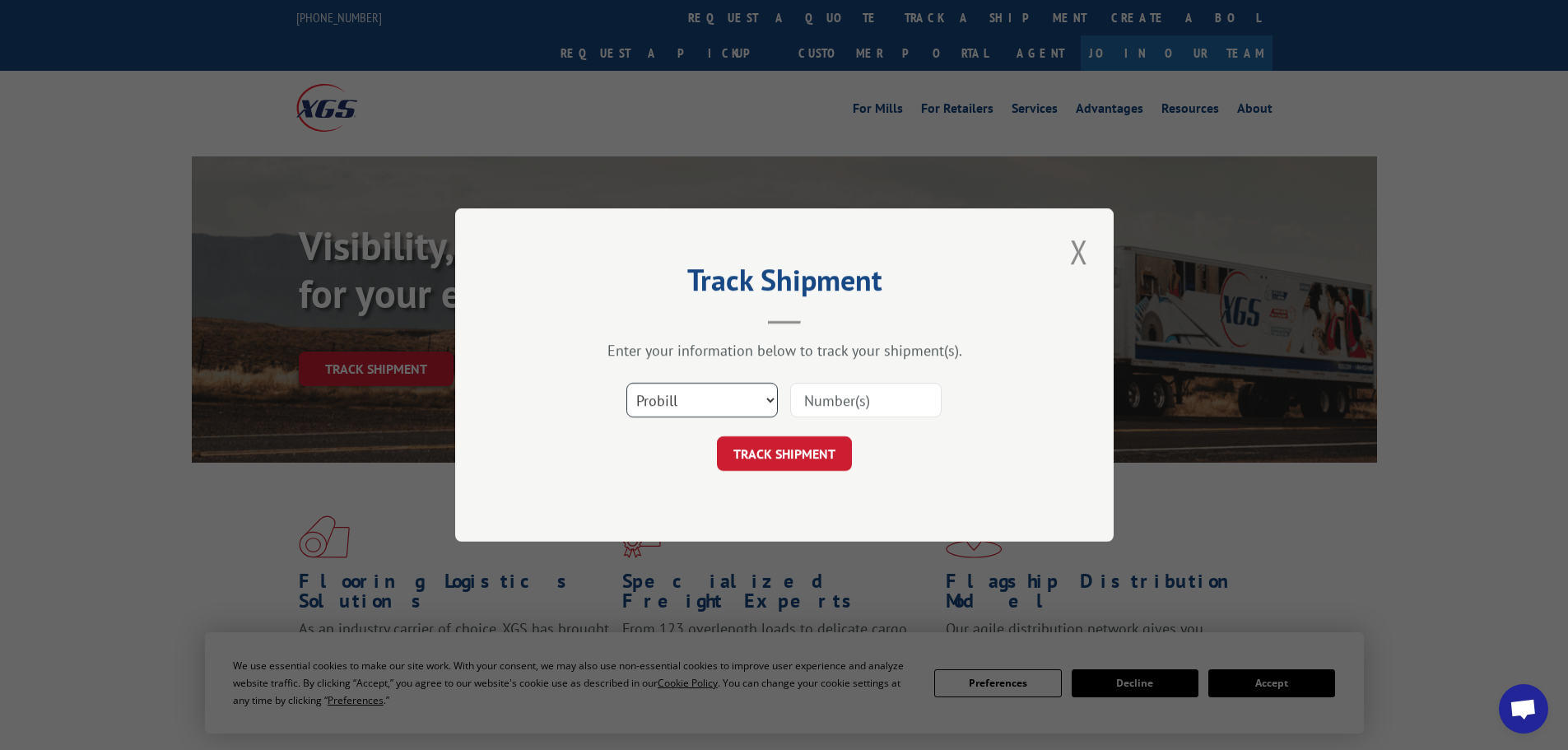
click at [744, 386] on select "Select category... Probill BOL PO" at bounding box center [702, 400] width 151 height 34
select select "bol"
click at [626, 383] on select "Select category... Probill BOL PO" at bounding box center [702, 400] width 151 height 34
click at [815, 392] on input at bounding box center [865, 400] width 151 height 34
paste input "4902512"
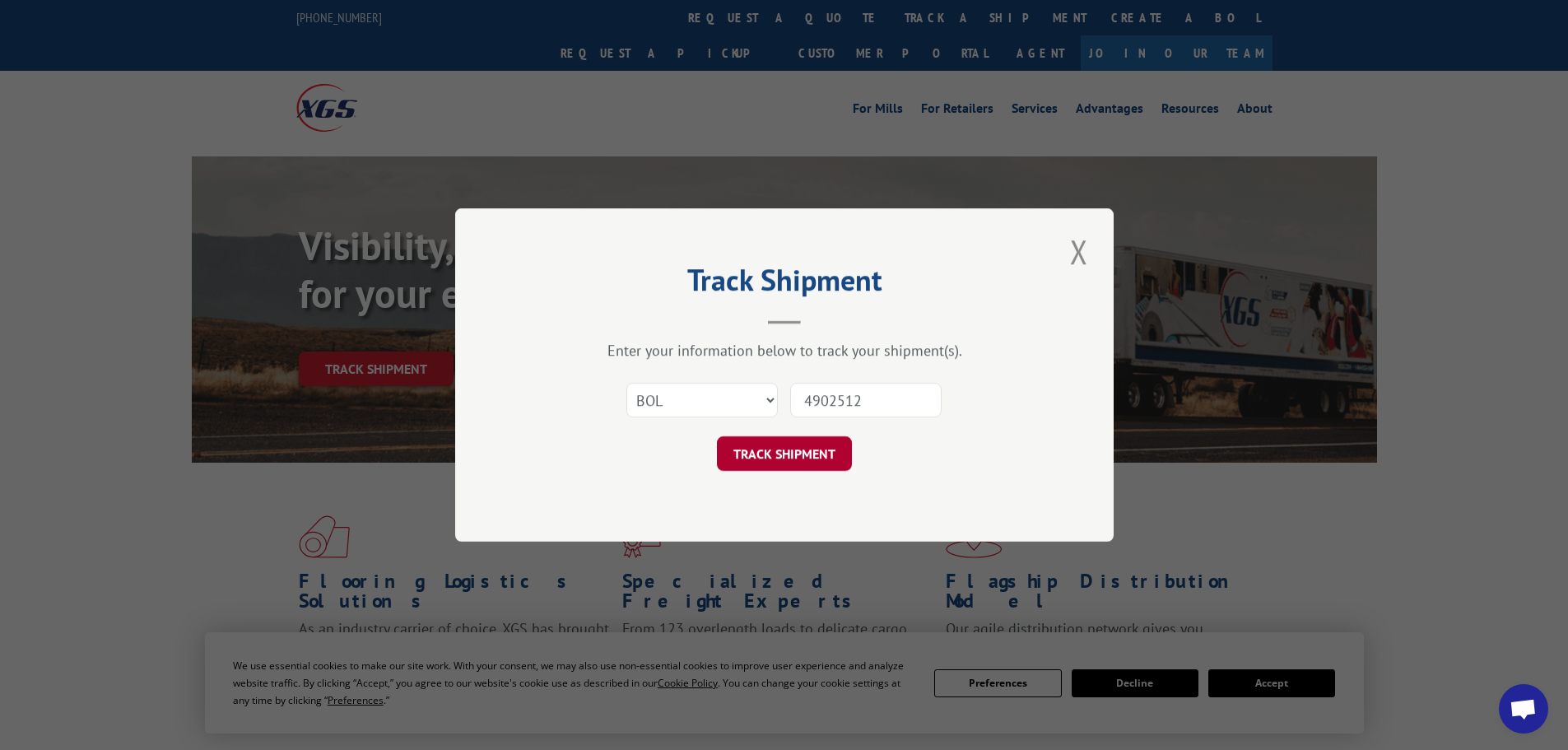
type input "4902512"
click at [802, 457] on button "TRACK SHIPMENT" at bounding box center [785, 454] width 135 height 34
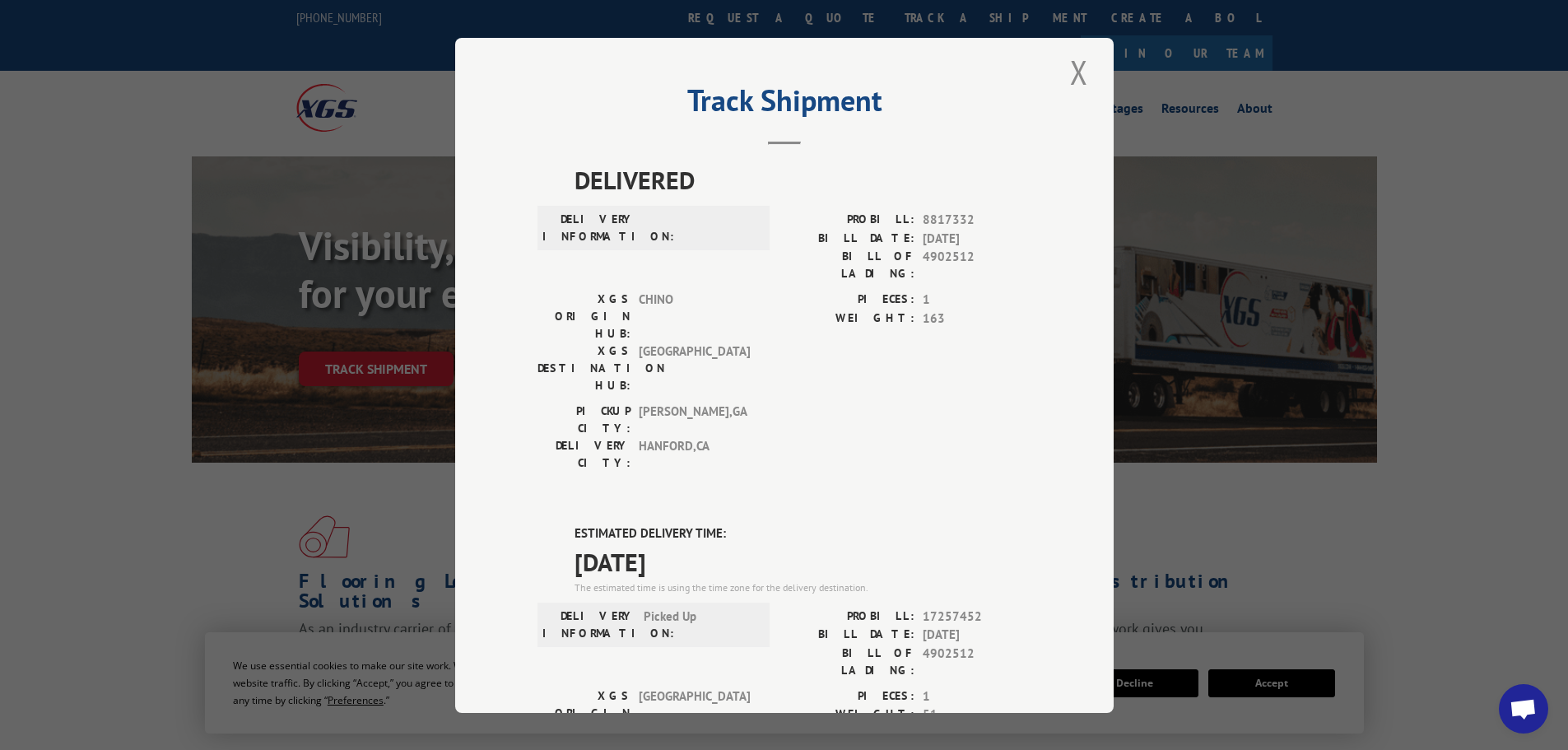
scroll to position [0, 0]
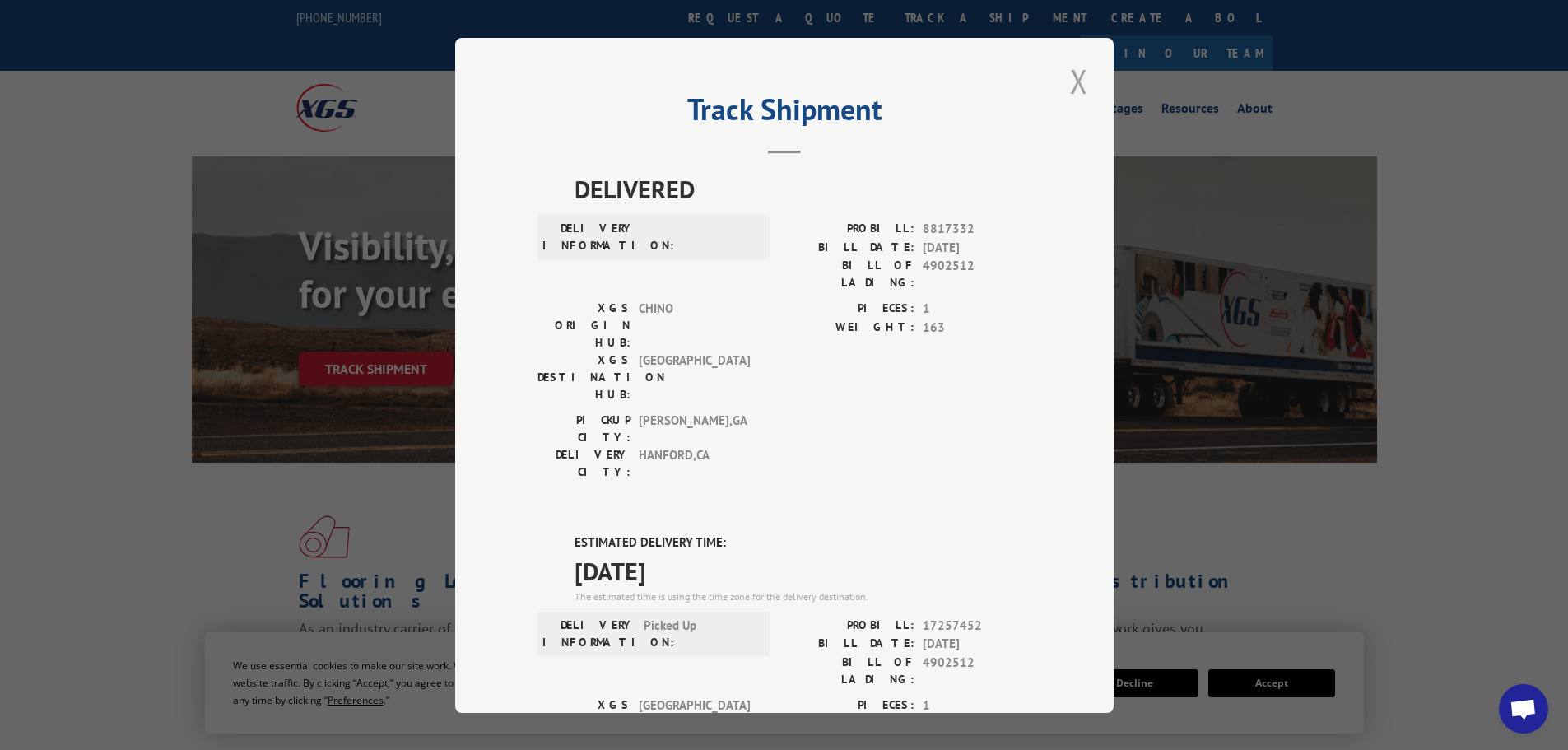
click at [1079, 84] on button "Close modal" at bounding box center [1079, 81] width 28 height 45
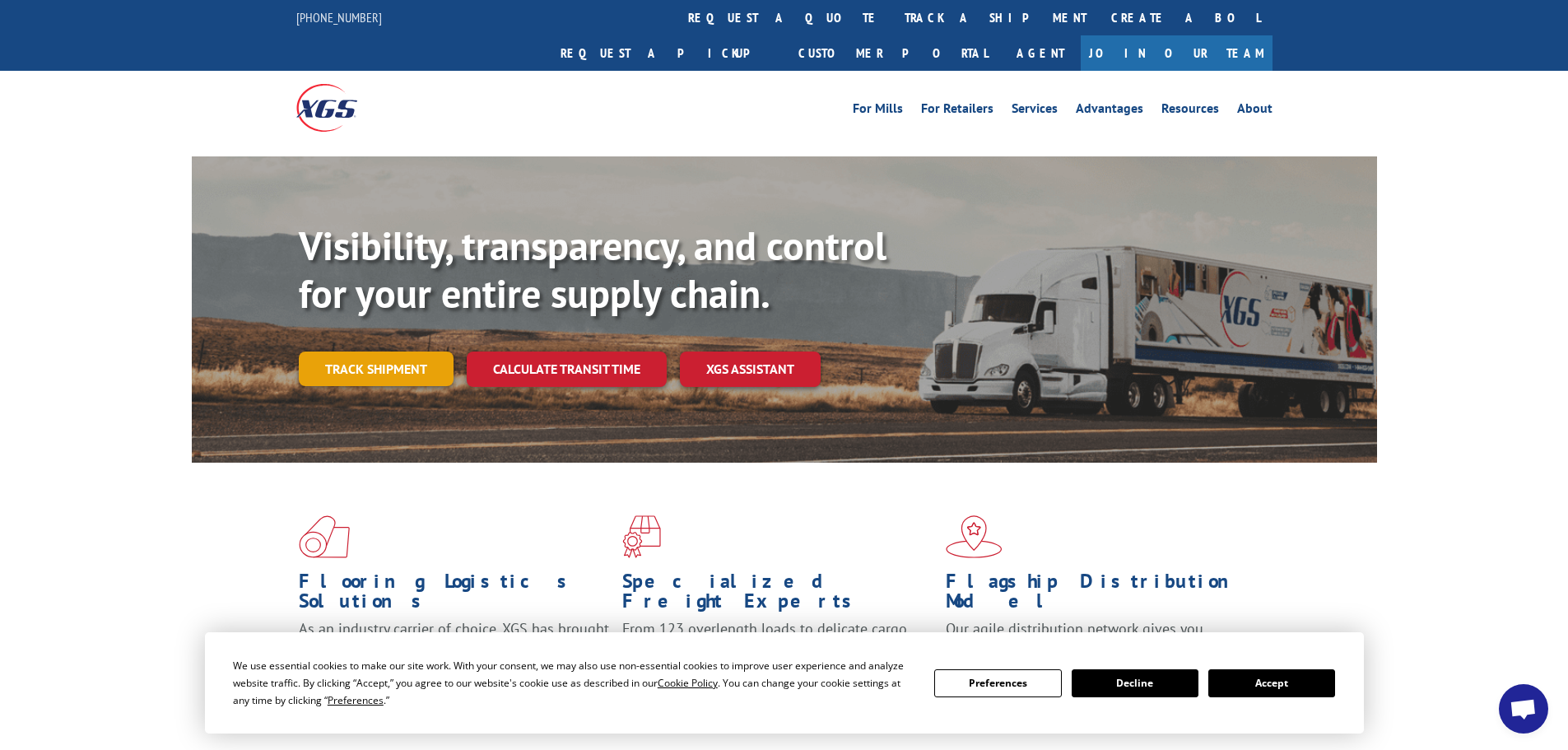
click at [401, 351] on link "Track shipment" at bounding box center [377, 368] width 155 height 34
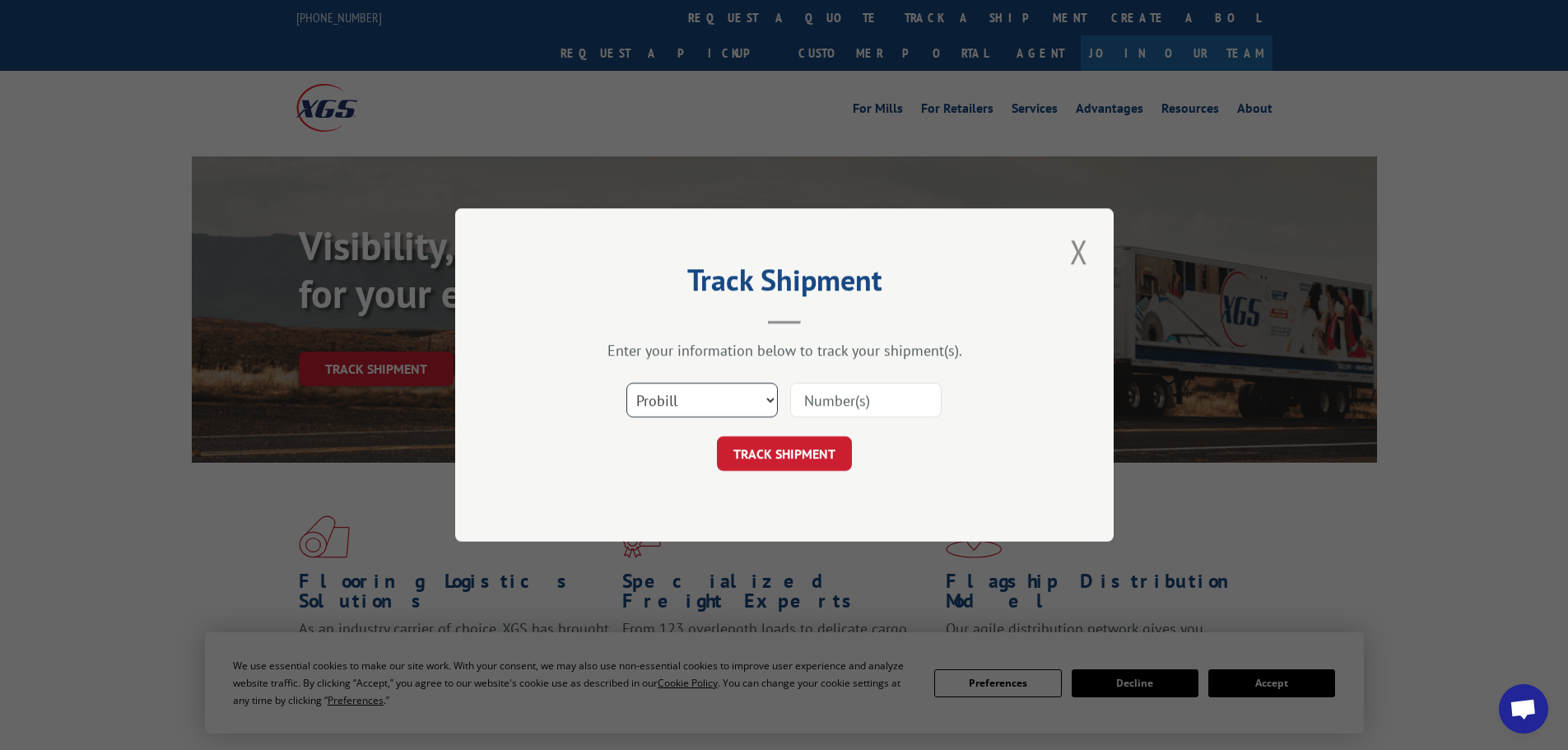
click at [762, 403] on select "Select category... Probill BOL PO" at bounding box center [702, 400] width 151 height 34
select select "bol"
click at [626, 383] on select "Select category... Probill BOL PO" at bounding box center [702, 400] width 151 height 34
click at [865, 411] on input at bounding box center [865, 400] width 151 height 34
paste input "0894113249"
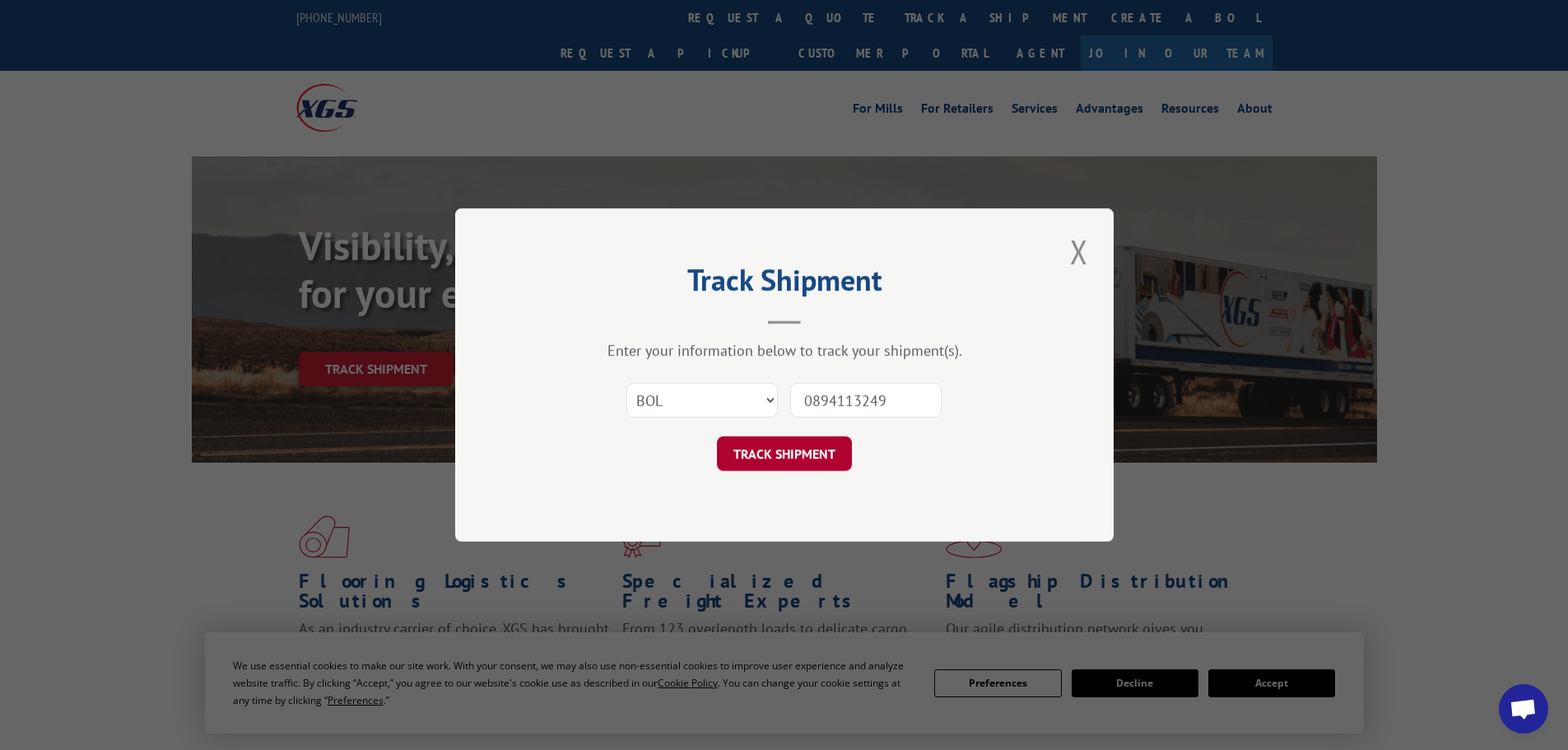
type input "0894113249"
click at [795, 466] on button "TRACK SHIPMENT" at bounding box center [785, 454] width 135 height 34
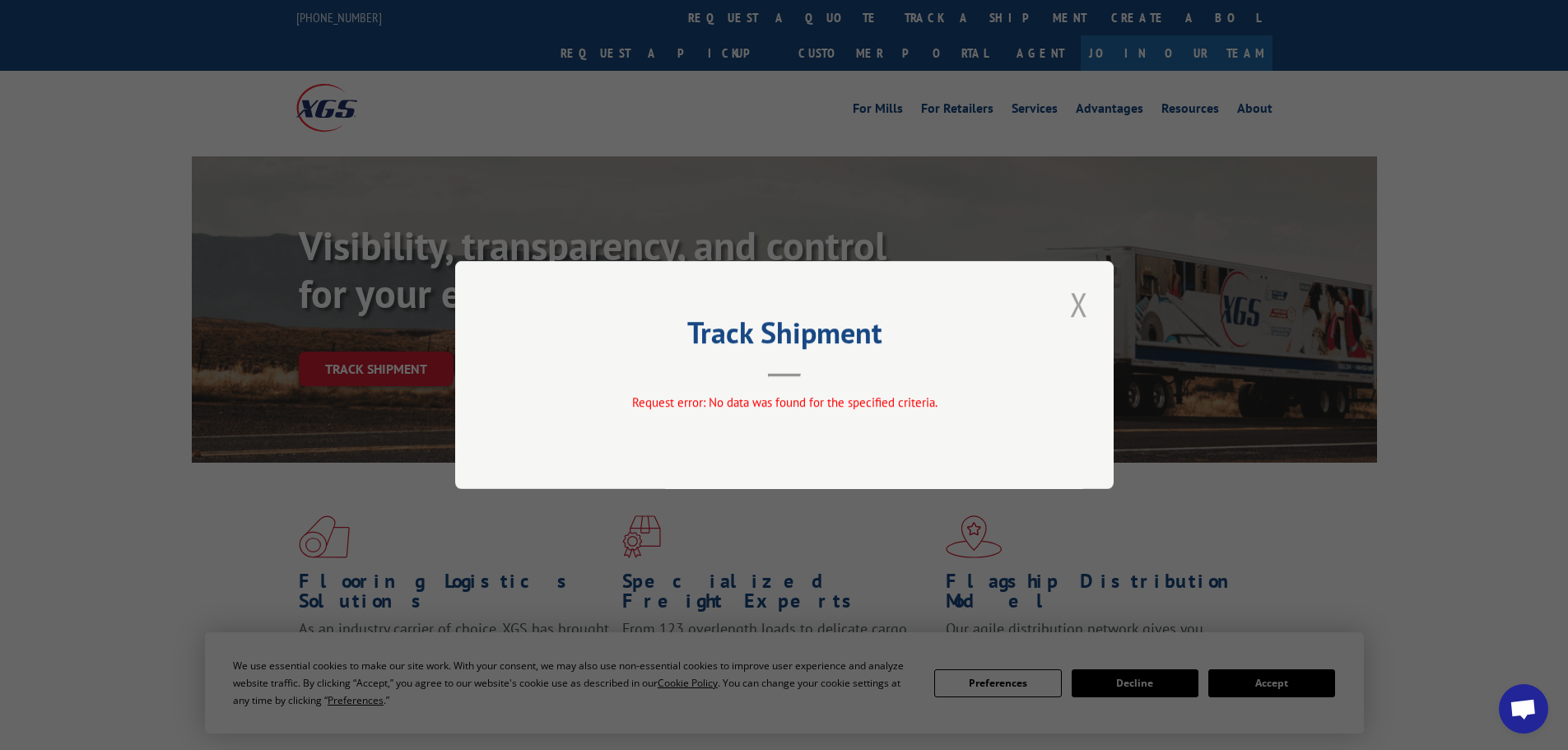
click at [1081, 322] on button "Close modal" at bounding box center [1079, 304] width 28 height 45
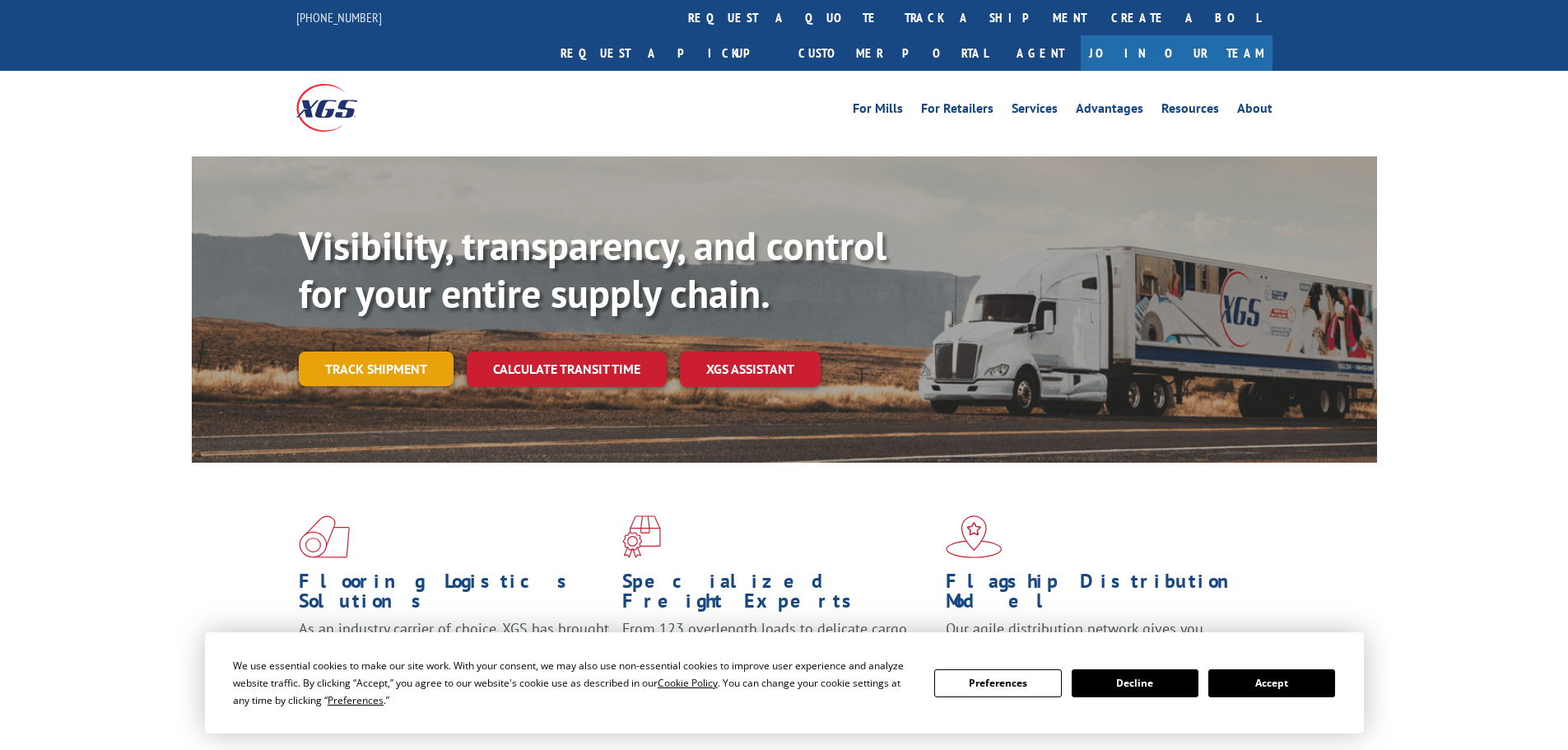
click at [395, 351] on link "Track shipment" at bounding box center [377, 368] width 155 height 34
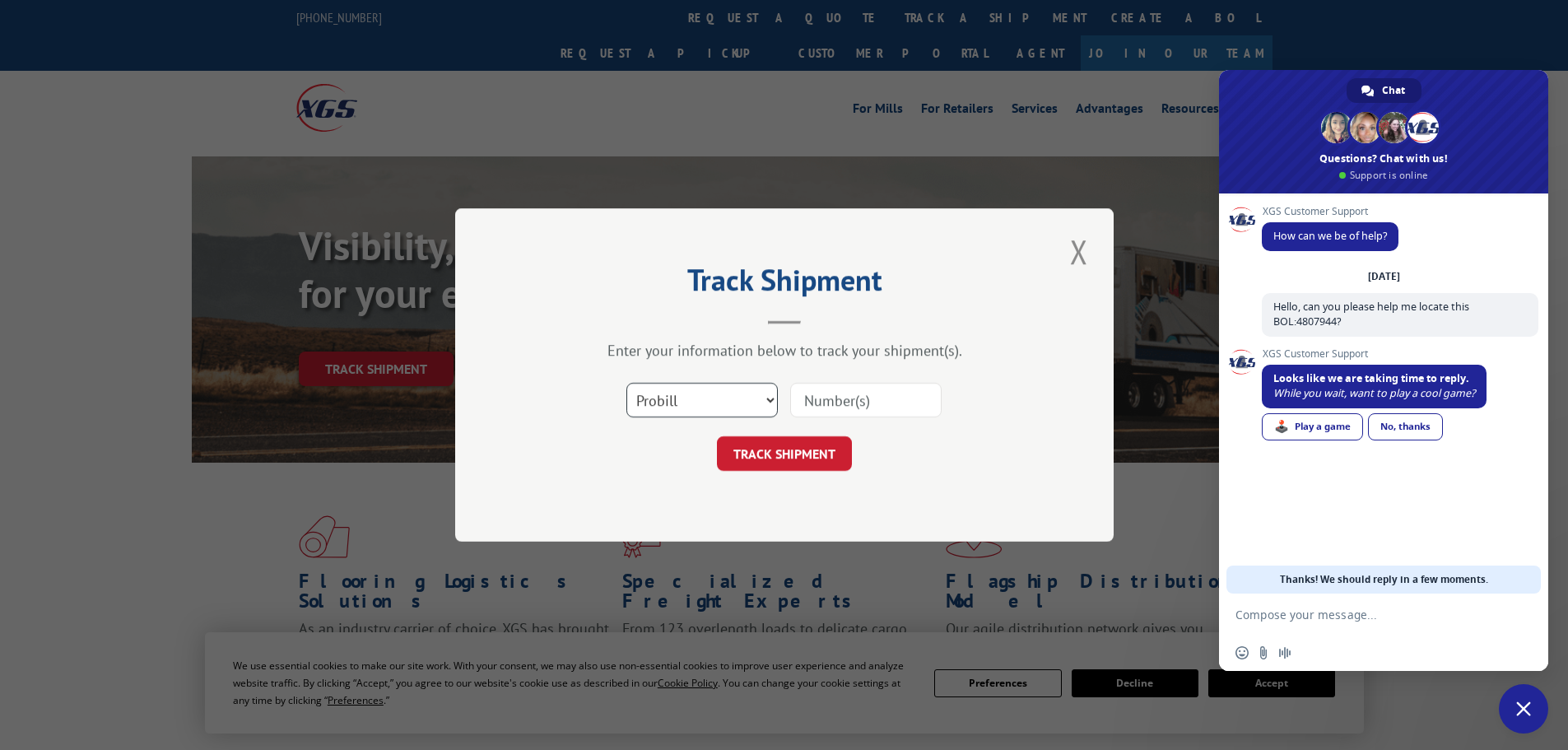
click at [684, 402] on select "Select category... Probill BOL PO" at bounding box center [702, 400] width 151 height 34
select select "bol"
click at [626, 383] on select "Select category... Probill BOL PO" at bounding box center [702, 400] width 151 height 34
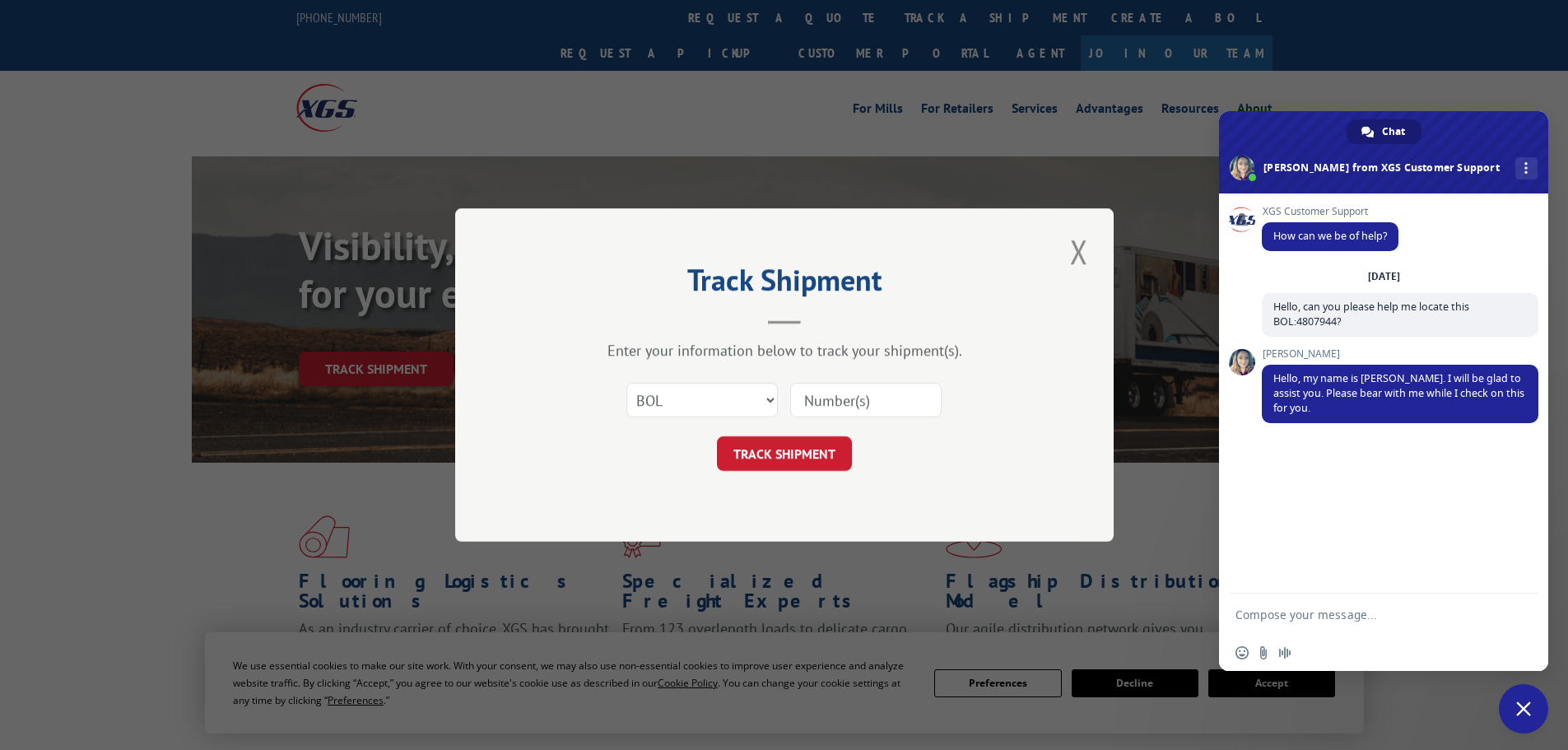
drag, startPoint x: 860, startPoint y: 402, endPoint x: 1332, endPoint y: 612, distance: 516.6
click at [1332, 612] on textarea "Compose your message..." at bounding box center [1367, 615] width 263 height 41
type textarea "Thanks!"
click at [1512, 613] on span "Send" at bounding box center [1519, 615] width 27 height 27
paste input "4860158"
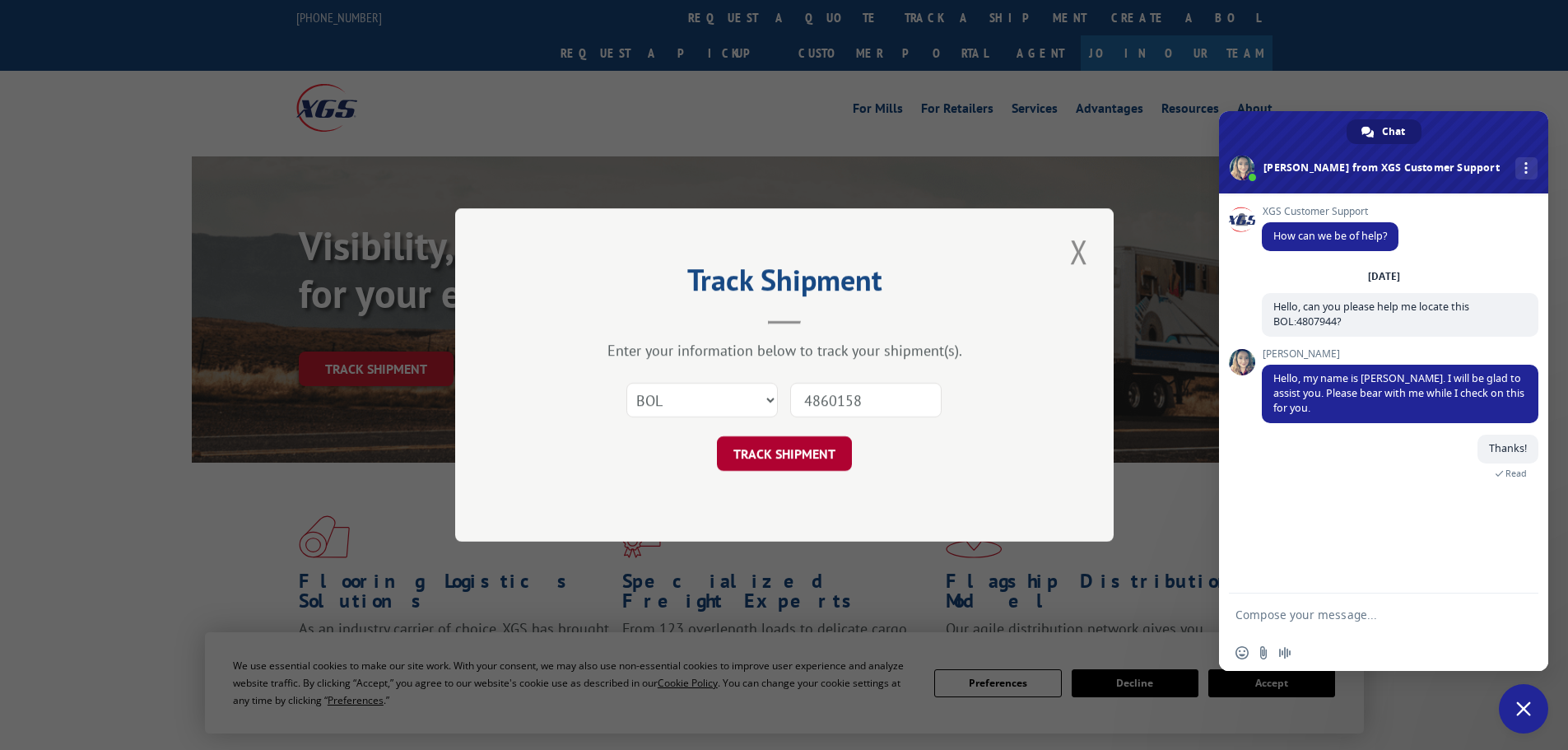
type input "4860158"
click at [803, 462] on button "TRACK SHIPMENT" at bounding box center [785, 454] width 135 height 34
